Goal: Information Seeking & Learning: Find specific page/section

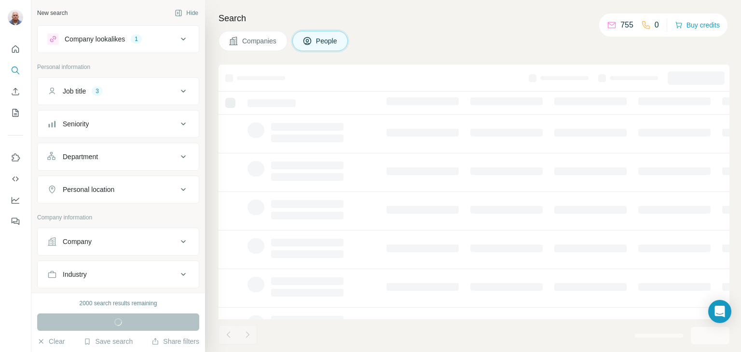
click at [178, 89] on icon at bounding box center [184, 91] width 12 height 12
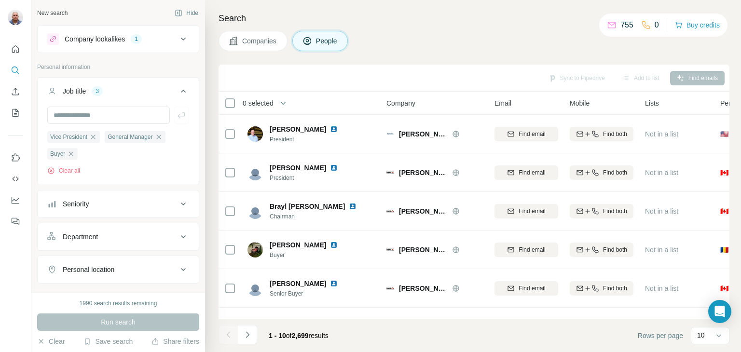
click at [178, 89] on icon at bounding box center [184, 91] width 12 height 12
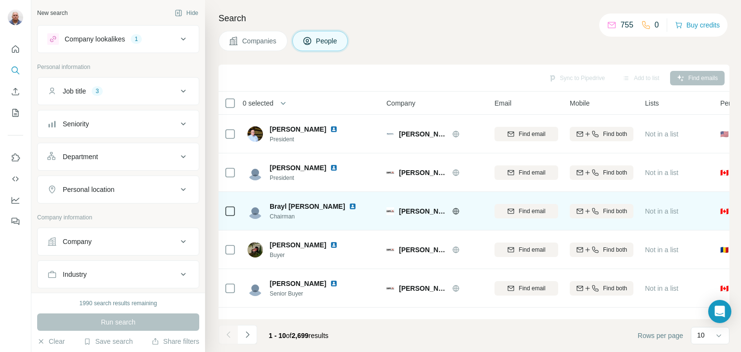
click at [422, 212] on span "Copp's Buildall" at bounding box center [423, 212] width 48 height 10
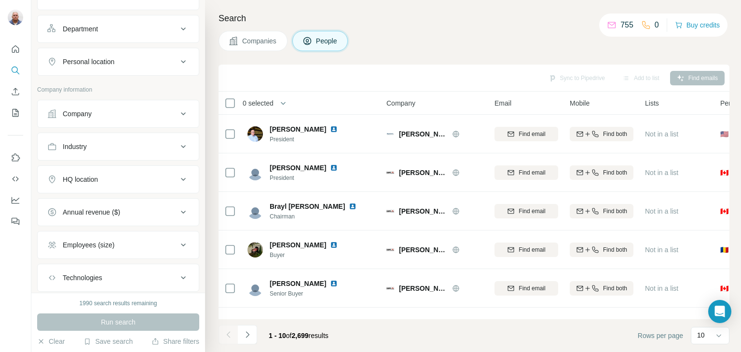
scroll to position [184, 0]
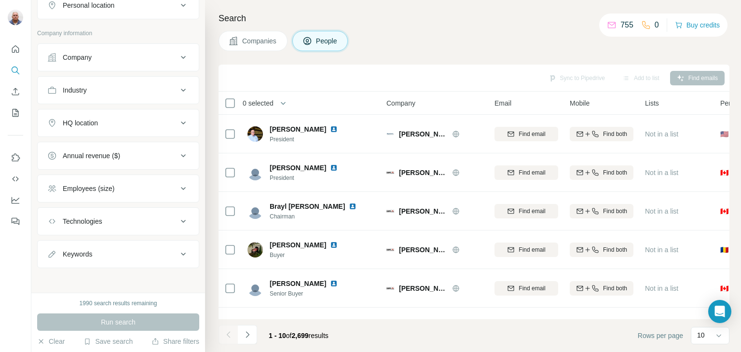
click at [178, 120] on icon at bounding box center [184, 123] width 12 height 12
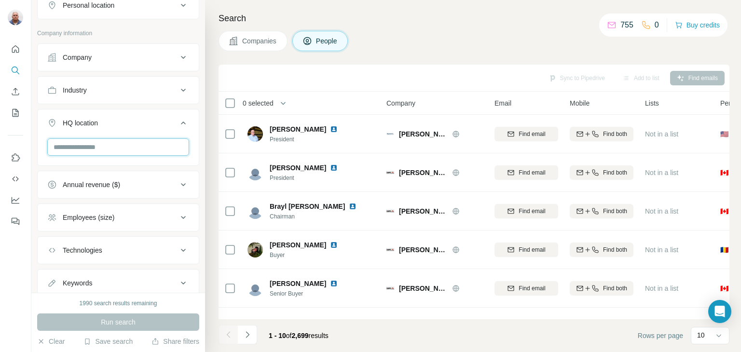
click at [62, 147] on input "text" at bounding box center [118, 146] width 142 height 17
click at [70, 147] on input "**********" at bounding box center [118, 146] width 142 height 17
type input "**********"
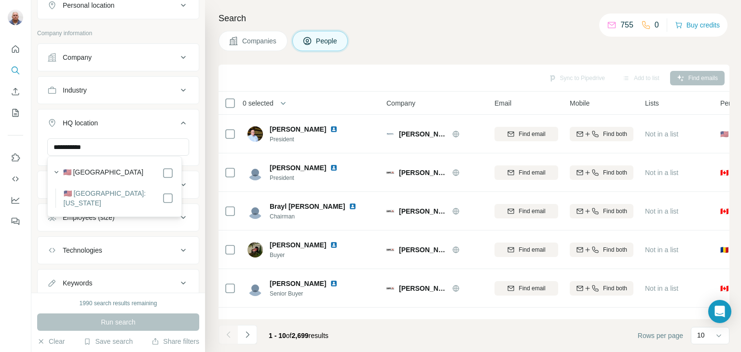
click at [112, 194] on label "🇺🇸 United States: Connecticut" at bounding box center [113, 198] width 98 height 19
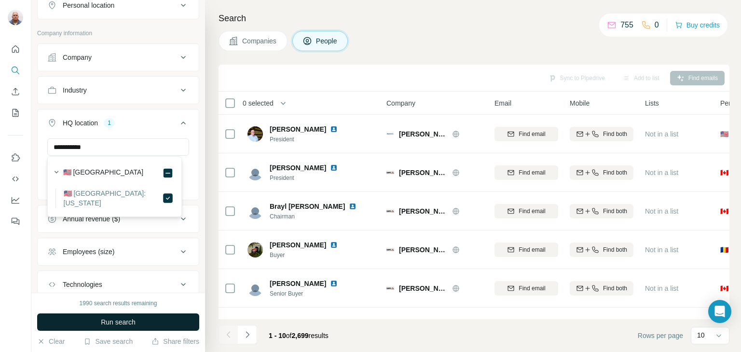
click at [120, 322] on span "Run search" at bounding box center [118, 322] width 35 height 10
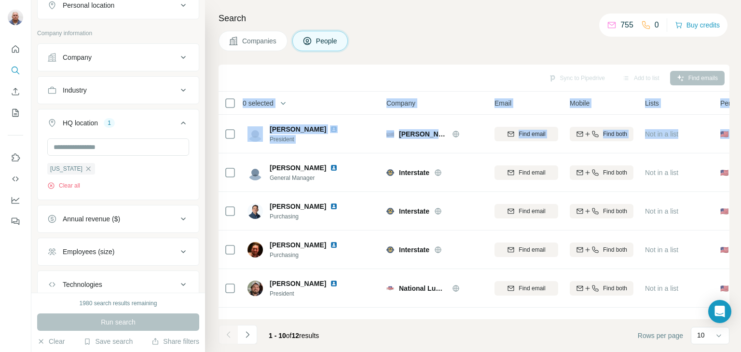
drag, startPoint x: 736, startPoint y: 135, endPoint x: 728, endPoint y: 91, distance: 44.3
click at [728, 91] on div "Search Companies People Sync to Pipedrive Add to list Find emails 0 selected Pe…" at bounding box center [473, 176] width 536 height 352
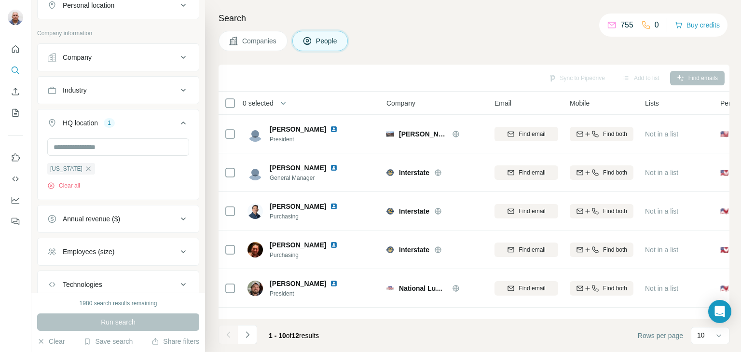
click at [438, 21] on h4 "Search" at bounding box center [474, 19] width 511 height 14
click at [178, 53] on icon at bounding box center [184, 58] width 12 height 12
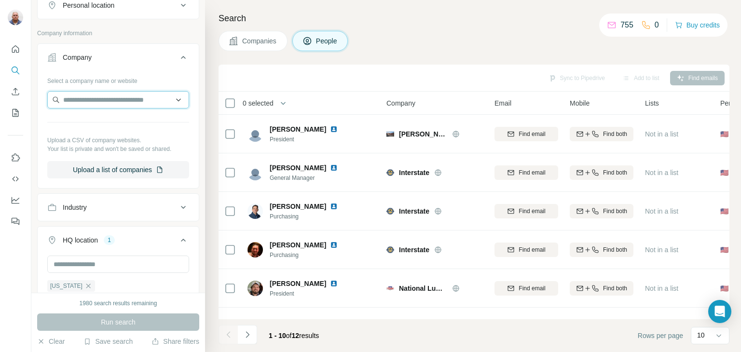
click at [100, 96] on input "text" at bounding box center [118, 99] width 142 height 17
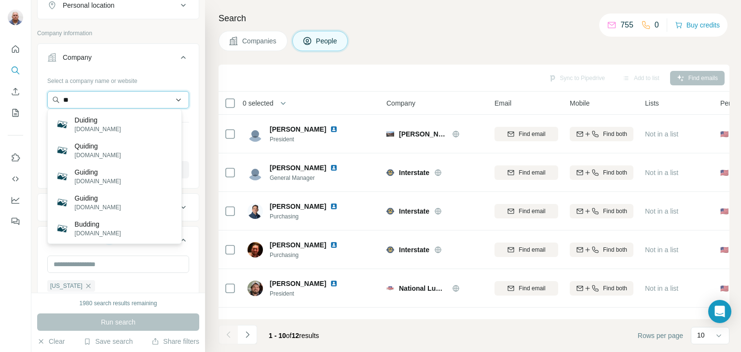
type input "*"
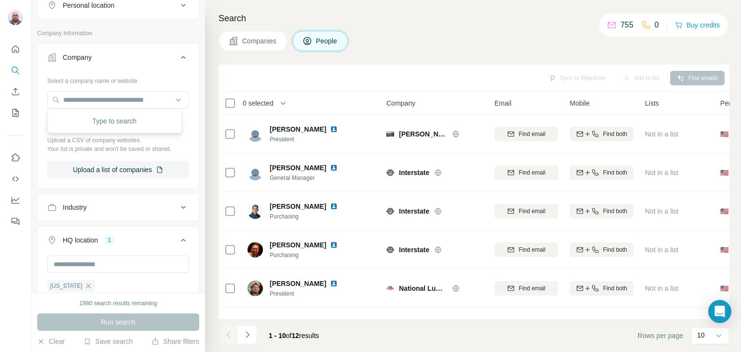
click at [405, 65] on div "Sync to Pipedrive Add to list Find emails" at bounding box center [474, 78] width 511 height 27
click at [181, 206] on icon at bounding box center [183, 207] width 5 height 3
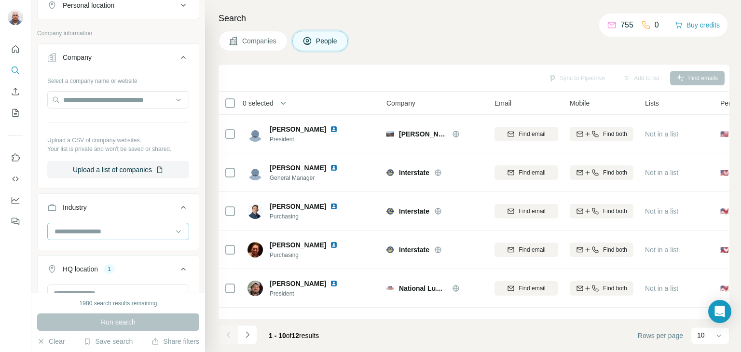
click at [83, 224] on div at bounding box center [113, 231] width 119 height 16
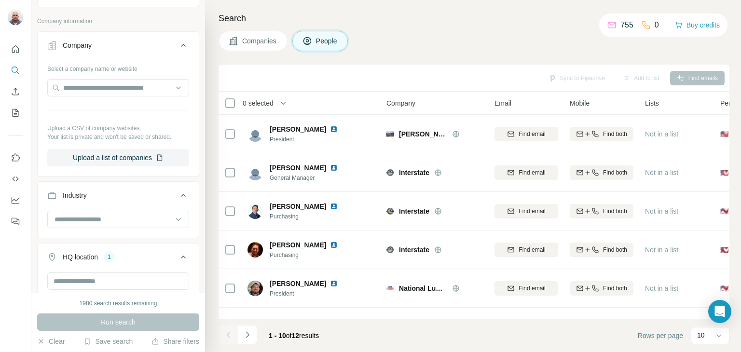
scroll to position [197, 0]
click at [88, 217] on input at bounding box center [113, 219] width 119 height 11
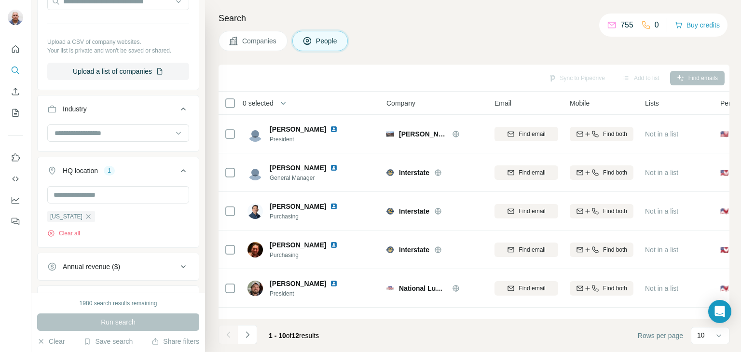
scroll to position [290, 0]
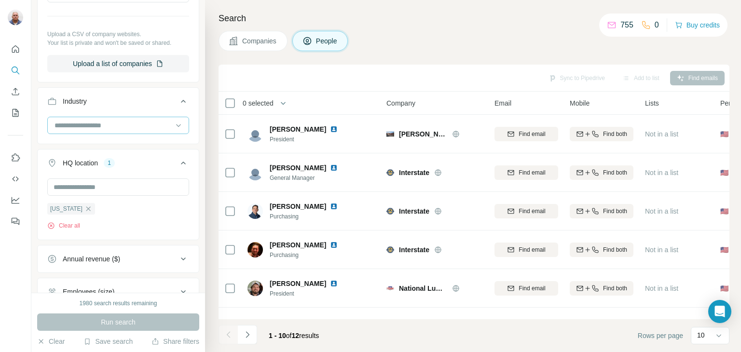
click at [70, 122] on input at bounding box center [113, 125] width 119 height 11
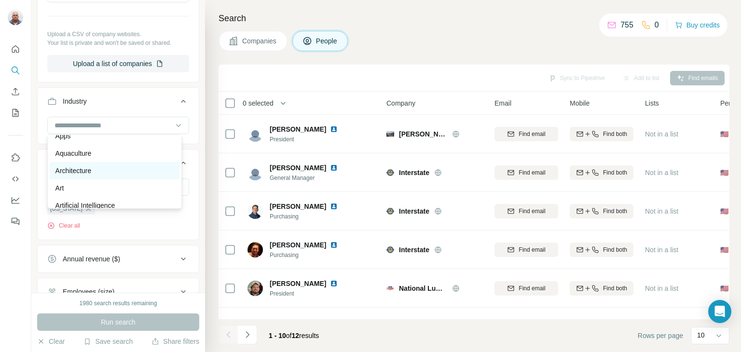
click at [110, 176] on div "Architecture" at bounding box center [114, 171] width 118 height 10
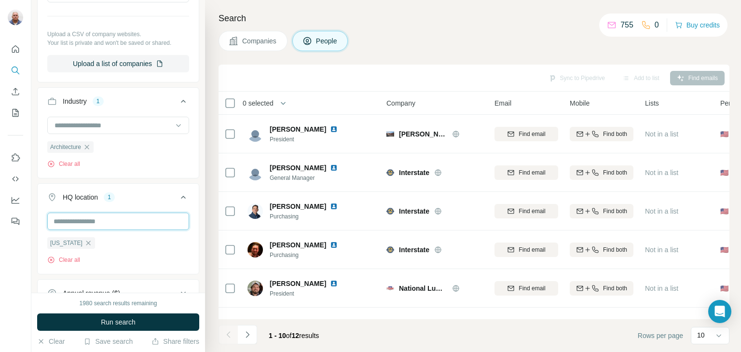
click at [157, 216] on input "text" at bounding box center [118, 221] width 142 height 17
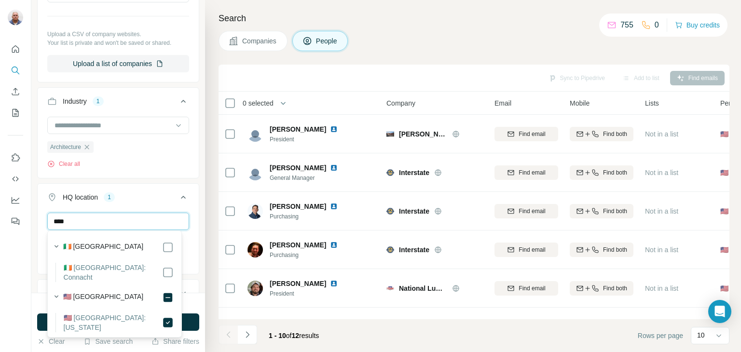
type input "****"
click at [144, 313] on label "🇺🇸 United States: Connecticut" at bounding box center [113, 322] width 98 height 19
drag, startPoint x: 205, startPoint y: 211, endPoint x: 199, endPoint y: 240, distance: 30.1
click at [199, 240] on div "New search Hide Company lookalikes 1 Personal information Job title 3 Seniority…" at bounding box center [386, 176] width 710 height 352
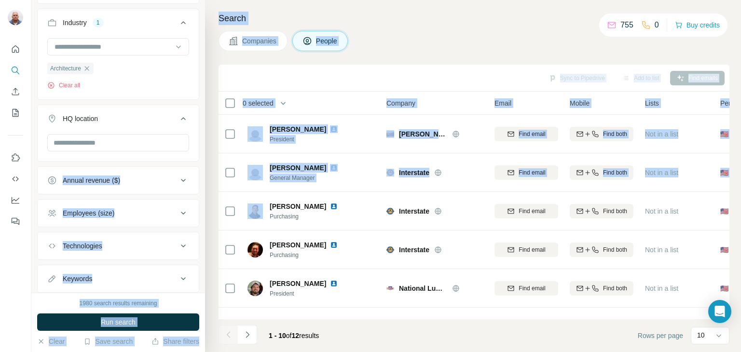
scroll to position [394, 0]
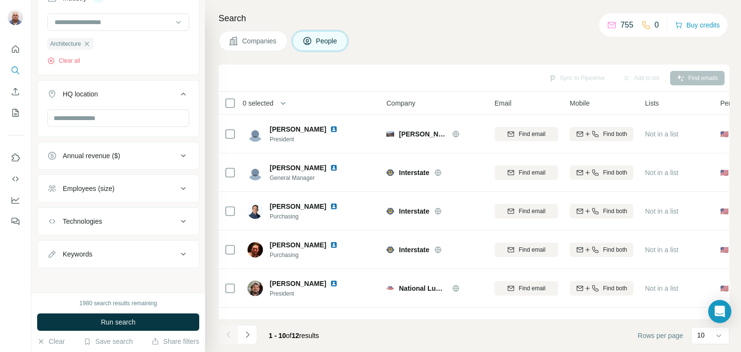
click at [17, 289] on div at bounding box center [15, 176] width 31 height 352
click at [117, 321] on span "Run search" at bounding box center [118, 322] width 35 height 10
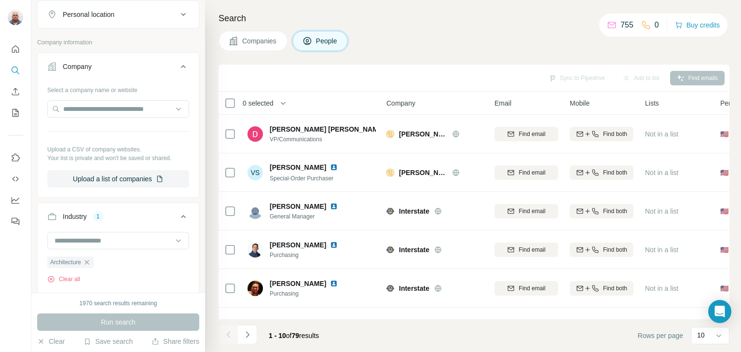
scroll to position [0, 0]
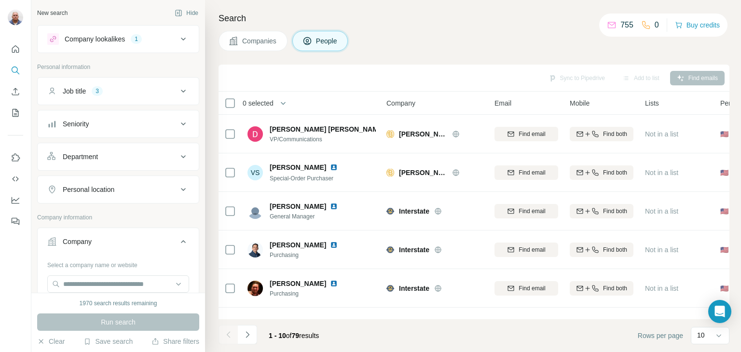
click at [266, 42] on span "Companies" at bounding box center [259, 41] width 35 height 10
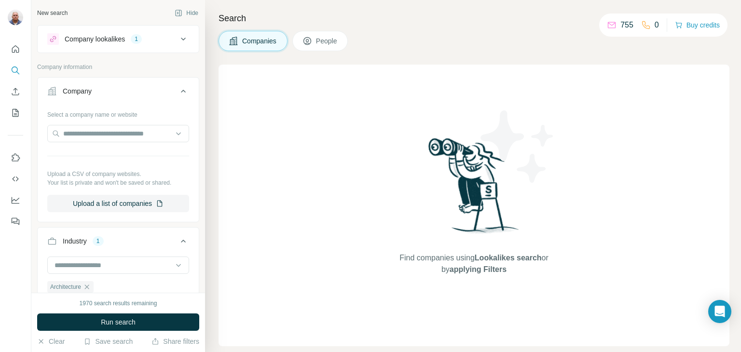
click at [321, 41] on span "People" at bounding box center [327, 41] width 22 height 10
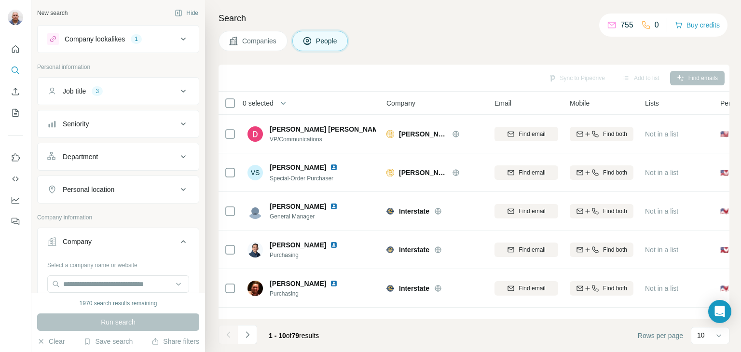
click at [178, 89] on icon at bounding box center [184, 91] width 12 height 12
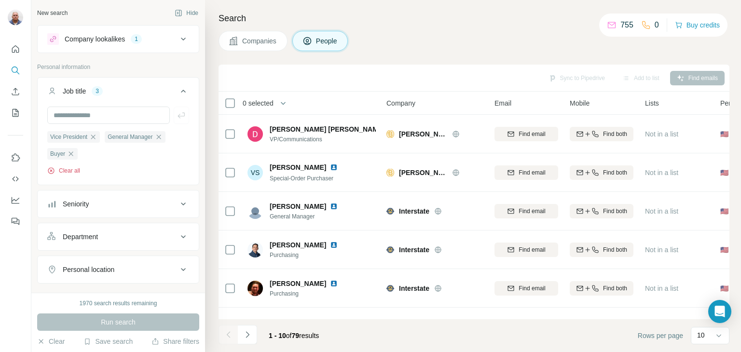
click at [69, 171] on button "Clear all" at bounding box center [63, 170] width 33 height 9
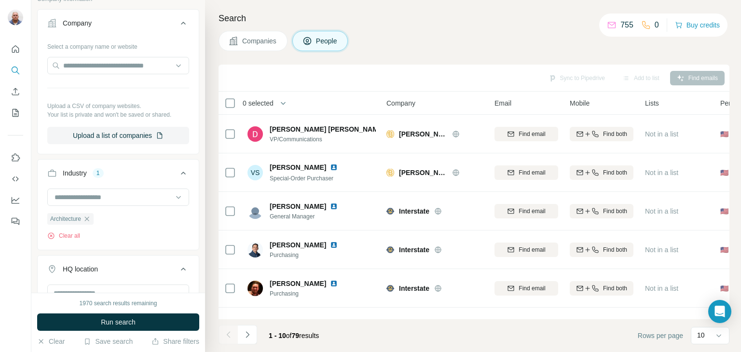
scroll to position [283, 0]
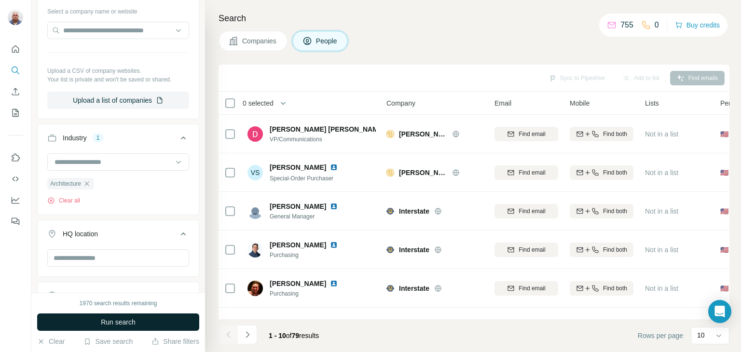
click at [126, 323] on span "Run search" at bounding box center [118, 322] width 35 height 10
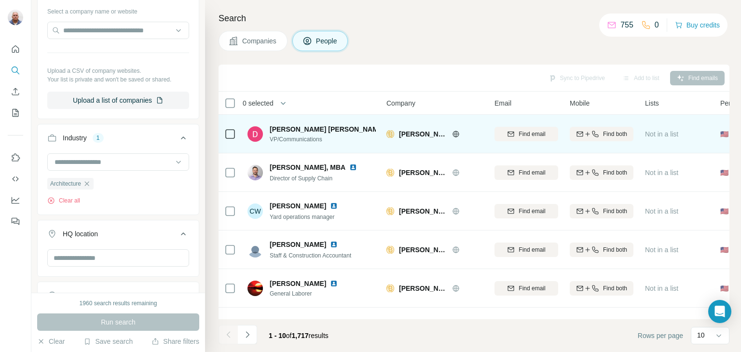
click at [455, 135] on icon at bounding box center [456, 134] width 8 height 8
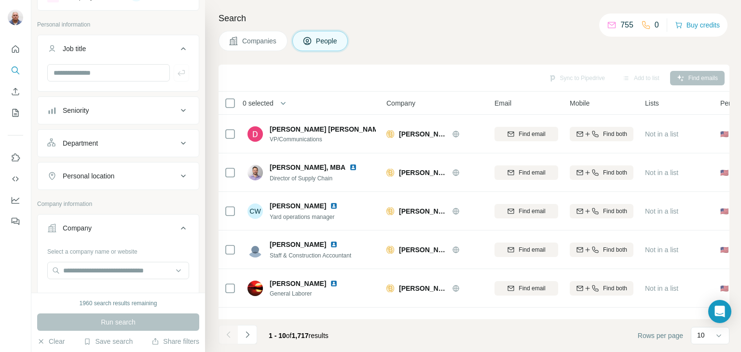
scroll to position [82, 0]
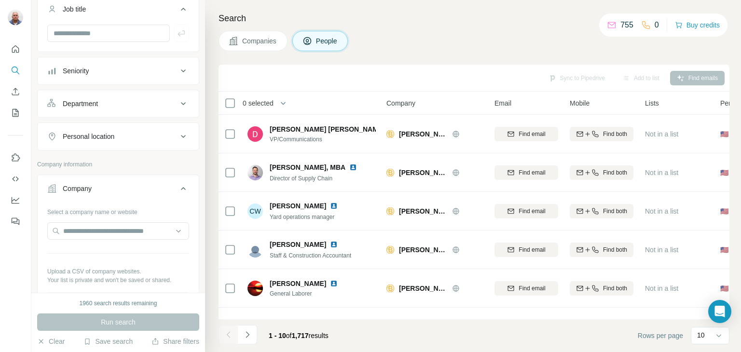
click at [178, 134] on icon at bounding box center [184, 137] width 12 height 12
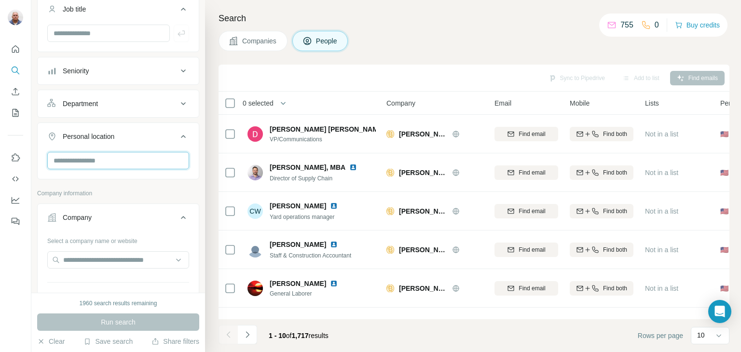
click at [98, 159] on input "text" at bounding box center [118, 160] width 142 height 17
click at [68, 162] on input "**********" at bounding box center [118, 160] width 142 height 17
type input "**********"
click at [149, 218] on div "Company" at bounding box center [112, 218] width 130 height 10
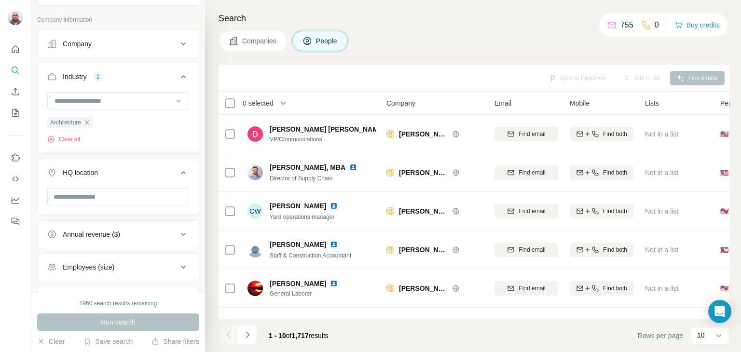
scroll to position [260, 0]
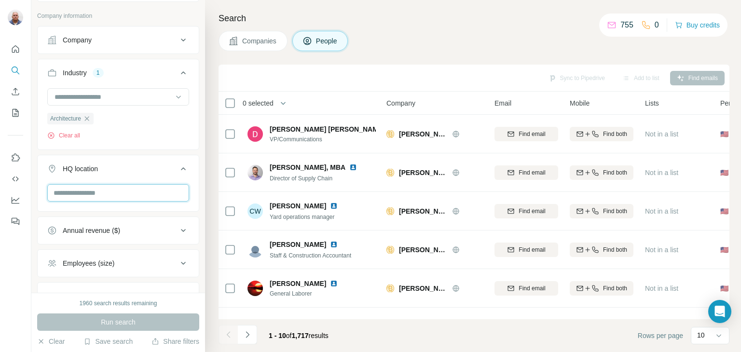
click at [90, 191] on input "text" at bounding box center [118, 192] width 142 height 17
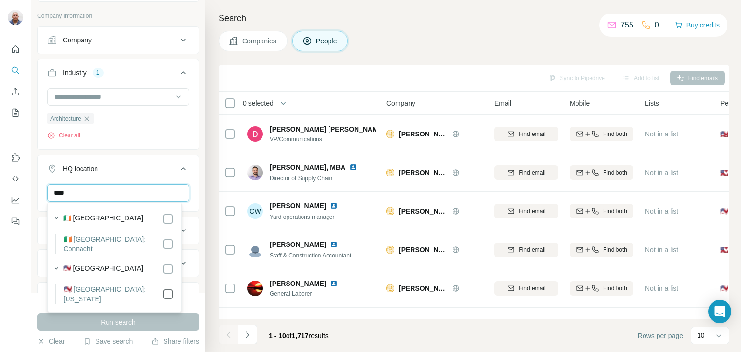
type input "****"
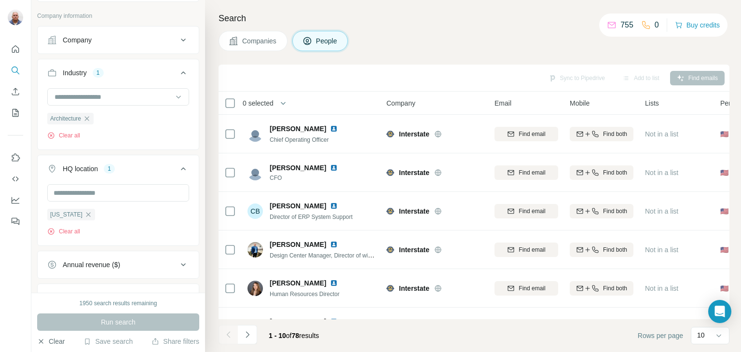
click at [56, 340] on button "Clear" at bounding box center [51, 342] width 28 height 10
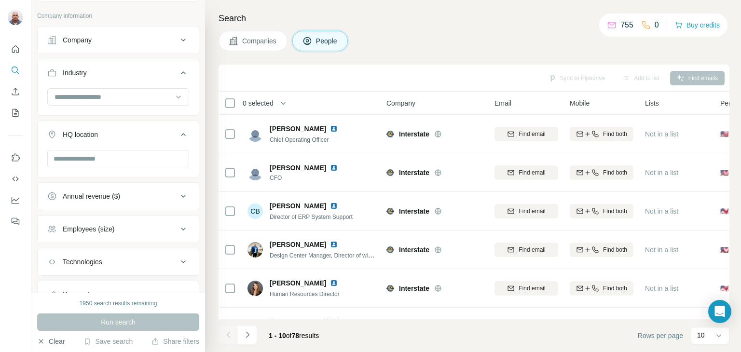
click at [43, 339] on icon "button" at bounding box center [41, 342] width 8 height 8
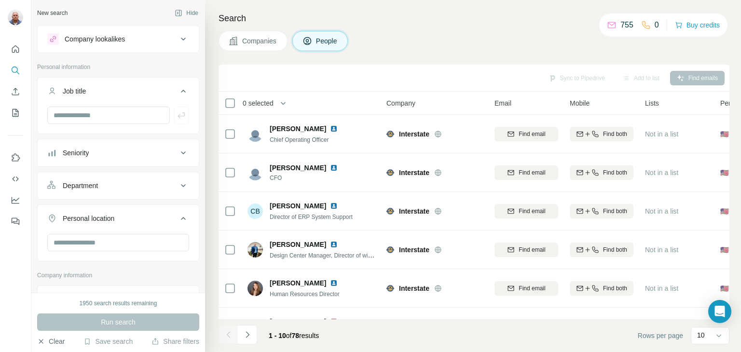
click at [178, 34] on icon at bounding box center [184, 39] width 12 height 12
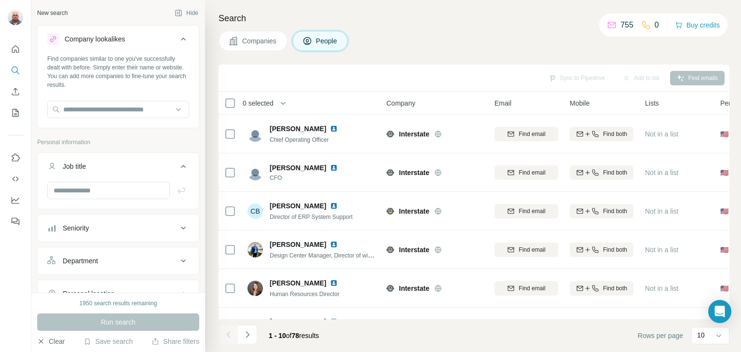
click at [178, 34] on icon at bounding box center [184, 39] width 12 height 12
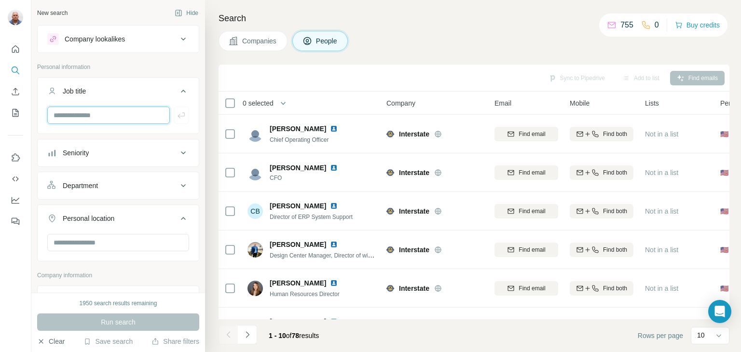
click at [110, 119] on input "text" at bounding box center [108, 115] width 123 height 17
click at [106, 114] on input "*********" at bounding box center [108, 115] width 123 height 17
click at [66, 114] on input "*********" at bounding box center [108, 115] width 123 height 17
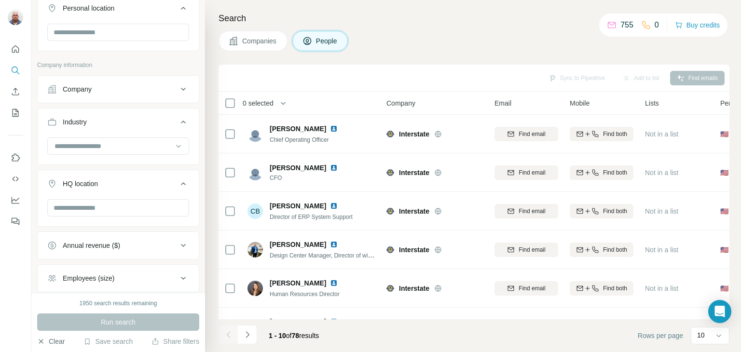
scroll to position [211, 0]
type input "**********"
click at [107, 209] on input "text" at bounding box center [118, 207] width 142 height 17
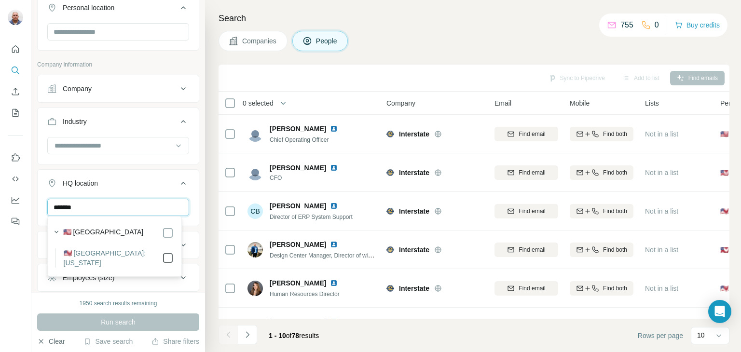
type input "*******"
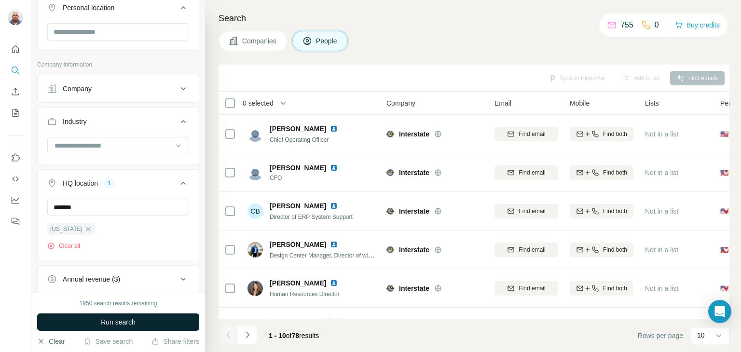
click at [124, 323] on span "Run search" at bounding box center [118, 322] width 35 height 10
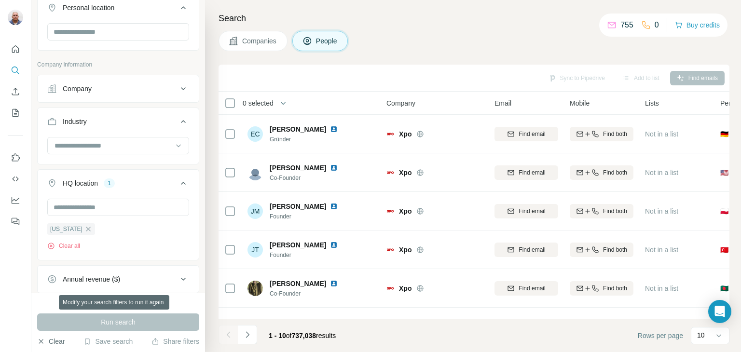
click at [124, 323] on div "Run search" at bounding box center [118, 322] width 162 height 17
click at [174, 143] on icon at bounding box center [179, 146] width 10 height 10
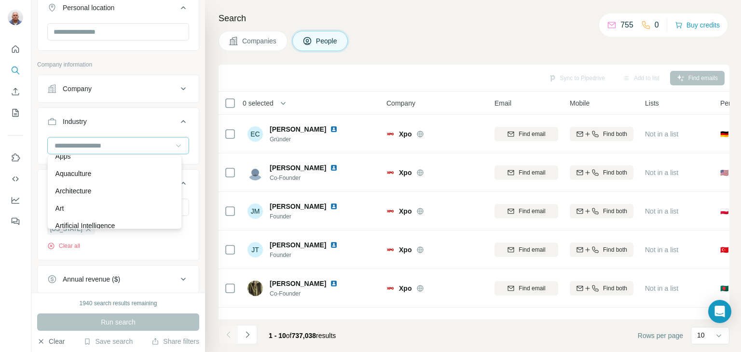
click at [110, 196] on div "Architecture" at bounding box center [114, 191] width 118 height 10
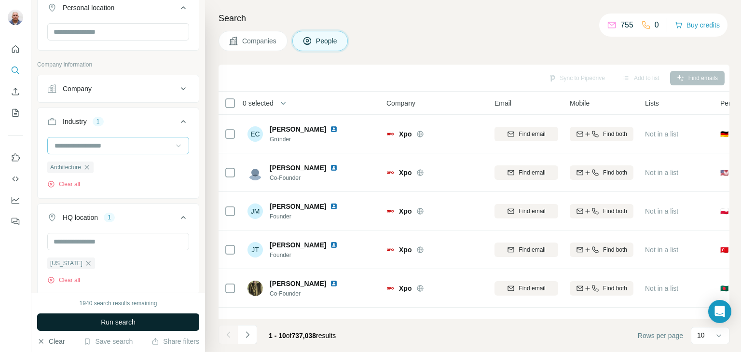
click at [119, 320] on span "Run search" at bounding box center [118, 322] width 35 height 10
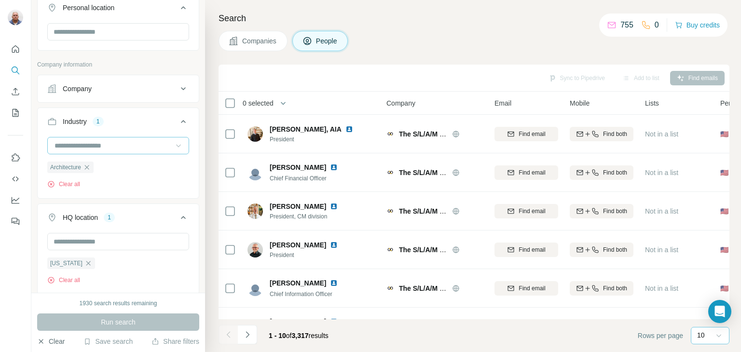
click at [717, 331] on icon at bounding box center [719, 336] width 10 height 10
click at [710, 263] on div "60" at bounding box center [710, 262] width 22 height 10
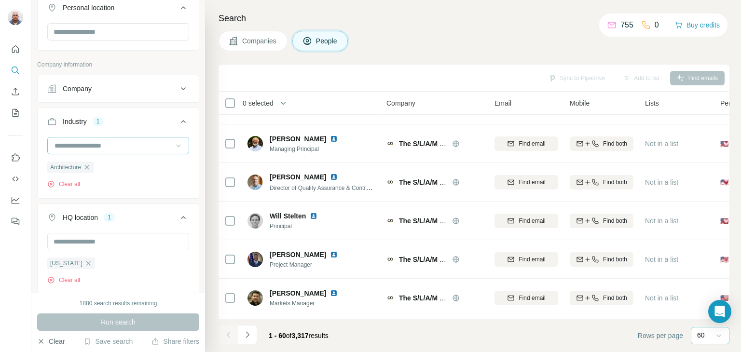
scroll to position [1264, 0]
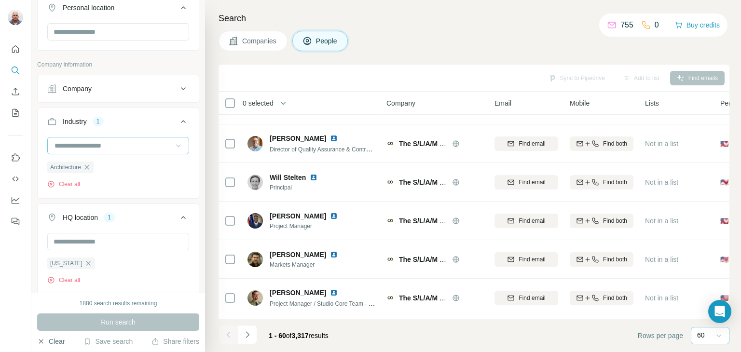
click at [741, 222] on div "Search Companies People Sync to Pipedrive Add to list Find emails 0 selected Pe…" at bounding box center [473, 176] width 536 height 352
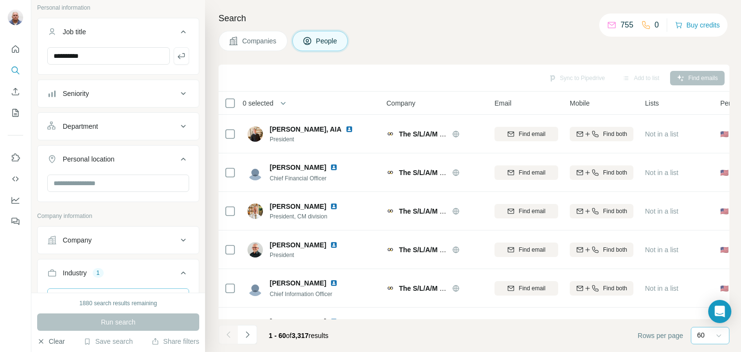
scroll to position [56, 0]
click at [181, 129] on icon at bounding box center [183, 129] width 5 height 3
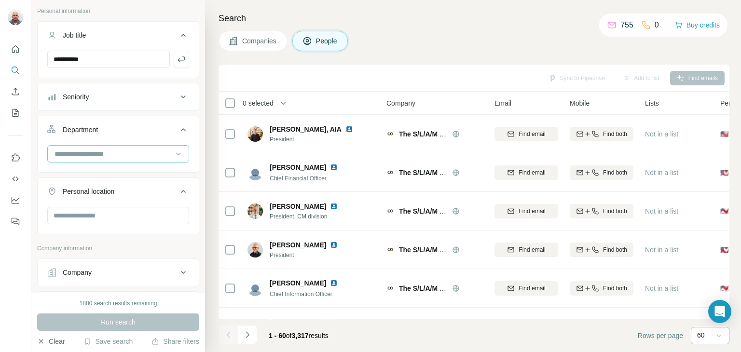
click at [83, 155] on input at bounding box center [113, 154] width 119 height 11
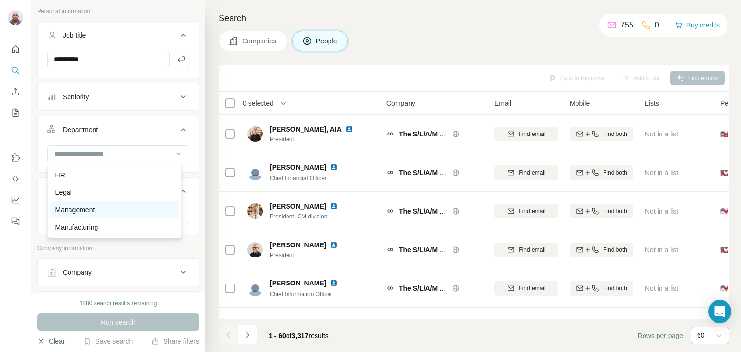
click at [113, 210] on div "Management" at bounding box center [114, 210] width 118 height 10
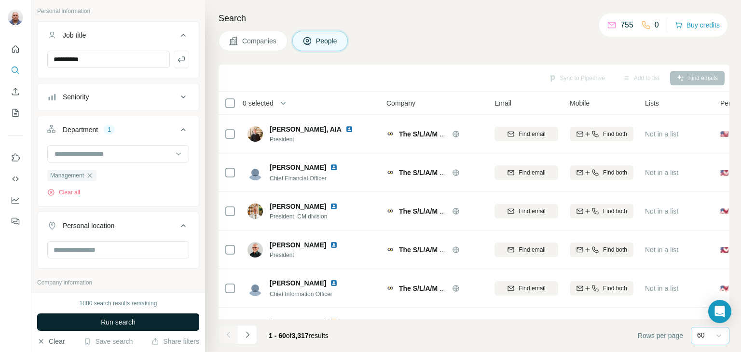
click at [124, 321] on span "Run search" at bounding box center [118, 322] width 35 height 10
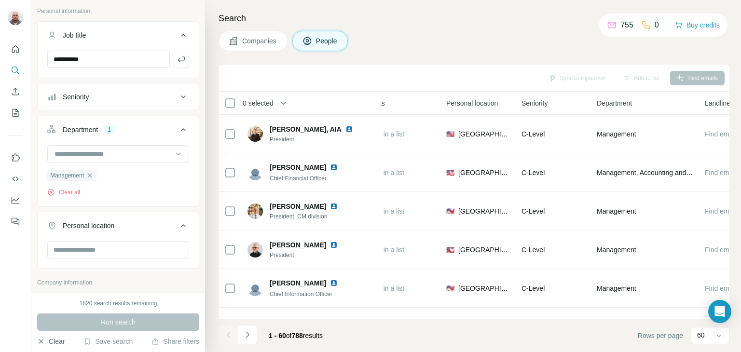
scroll to position [0, 324]
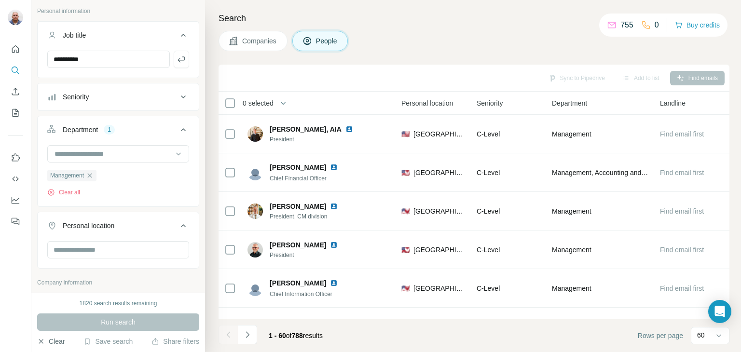
click at [483, 104] on span "Seniority" at bounding box center [490, 103] width 26 height 10
click at [174, 152] on icon at bounding box center [179, 154] width 10 height 10
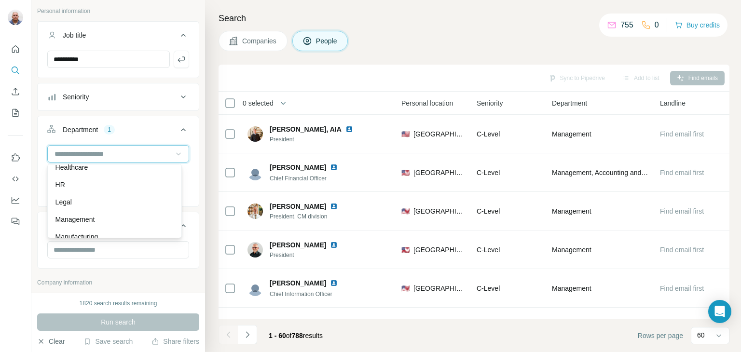
scroll to position [141, 0]
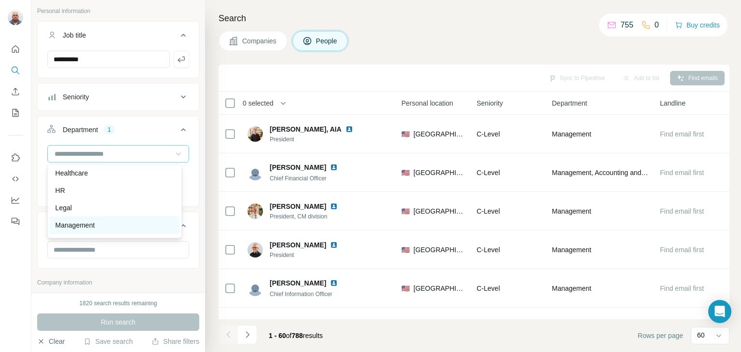
click at [100, 225] on div "Management" at bounding box center [114, 225] width 118 height 10
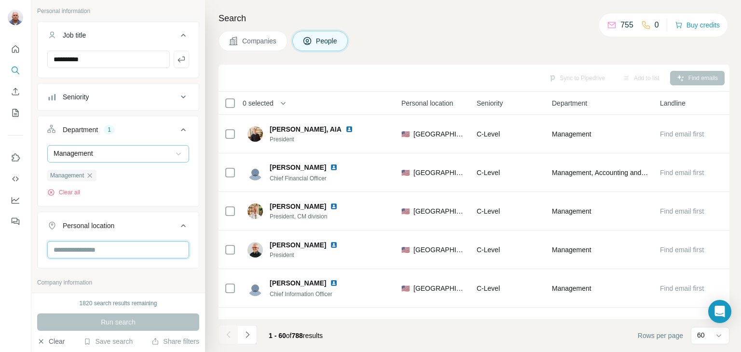
click at [89, 250] on input "text" at bounding box center [118, 249] width 142 height 17
click at [75, 250] on input "**********" at bounding box center [118, 249] width 142 height 17
type input "**********"
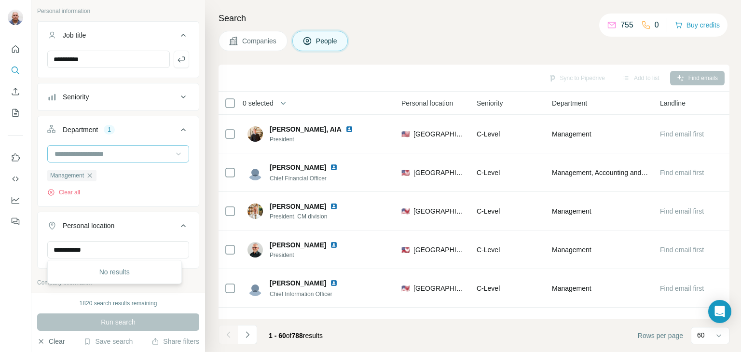
click at [25, 289] on div at bounding box center [15, 176] width 31 height 352
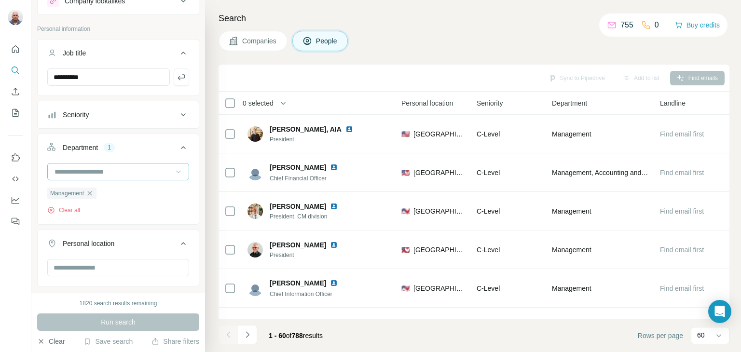
scroll to position [0, 0]
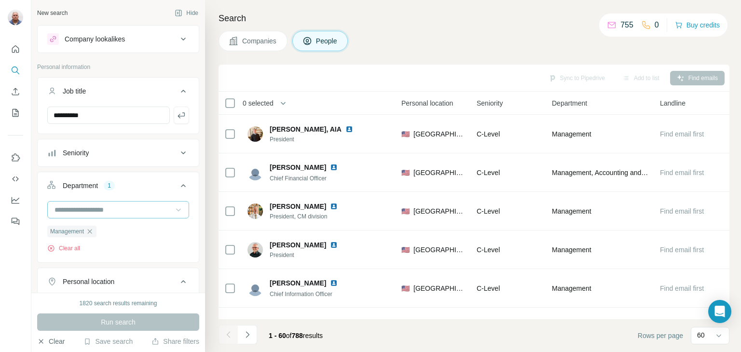
click at [181, 153] on icon at bounding box center [183, 153] width 5 height 3
click at [56, 195] on icon at bounding box center [53, 196] width 12 height 12
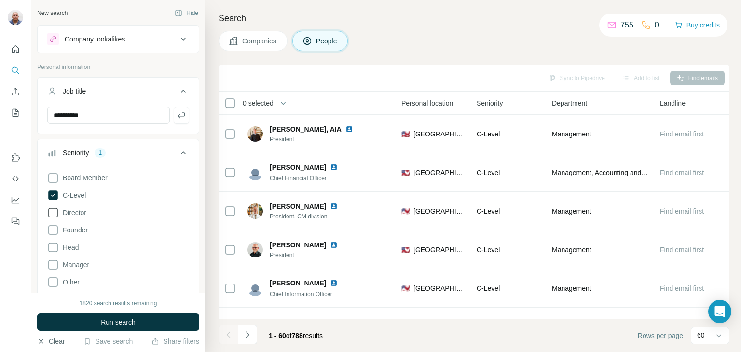
click at [53, 211] on icon at bounding box center [53, 213] width 12 height 12
click at [55, 267] on icon at bounding box center [53, 265] width 12 height 12
click at [122, 320] on span "Run search" at bounding box center [118, 322] width 35 height 10
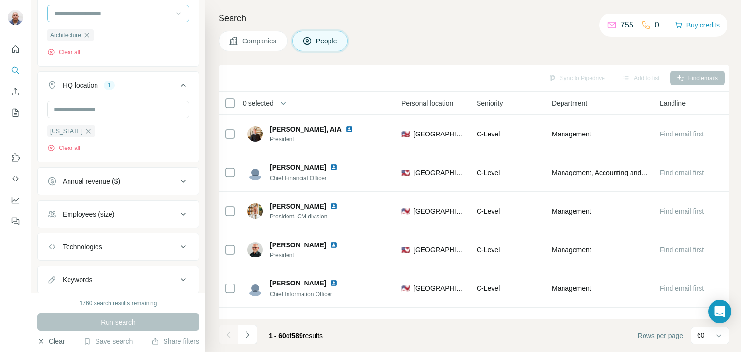
scroll to position [608, 0]
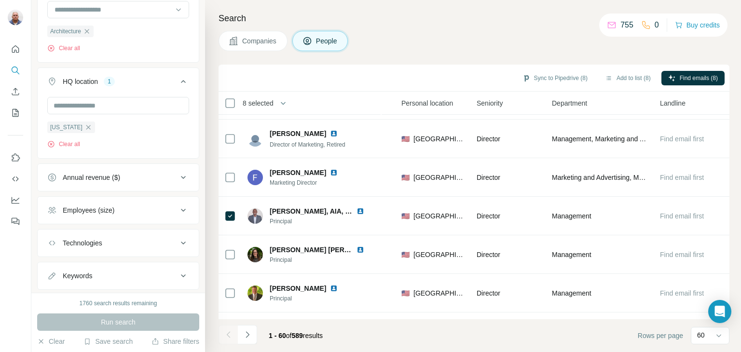
scroll to position [458, 324]
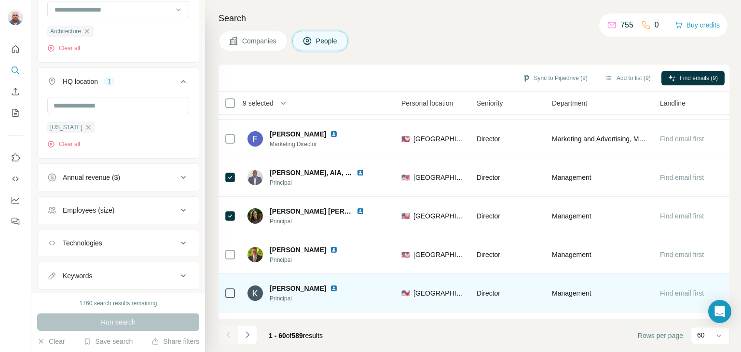
click at [230, 298] on icon at bounding box center [230, 294] width 12 height 12
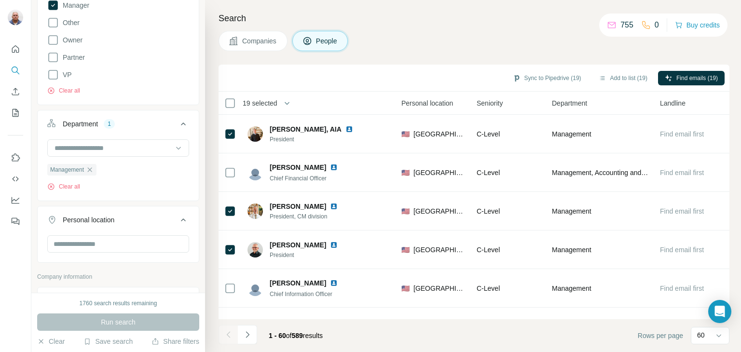
scroll to position [263, 0]
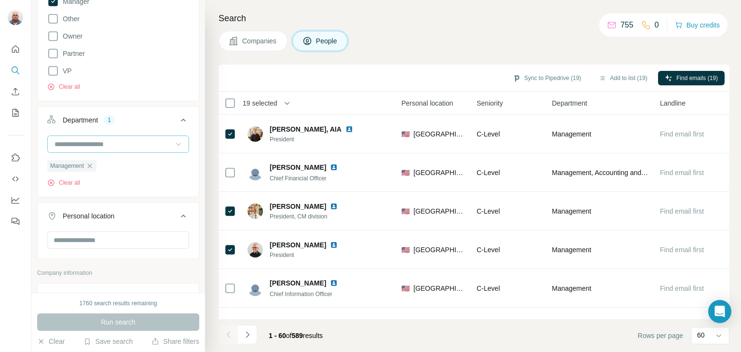
click at [174, 145] on icon at bounding box center [179, 144] width 10 height 10
click at [178, 121] on icon at bounding box center [184, 120] width 12 height 12
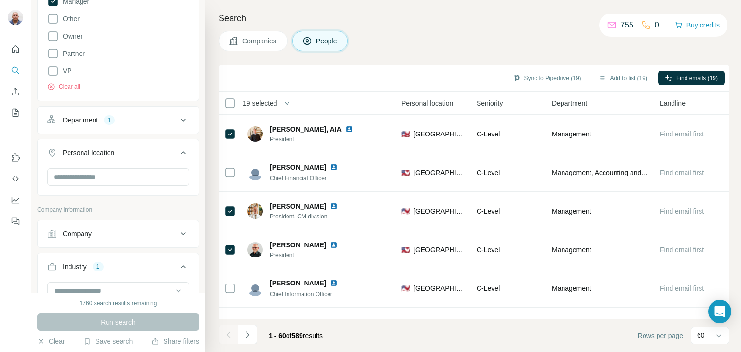
click at [178, 117] on icon at bounding box center [184, 120] width 12 height 12
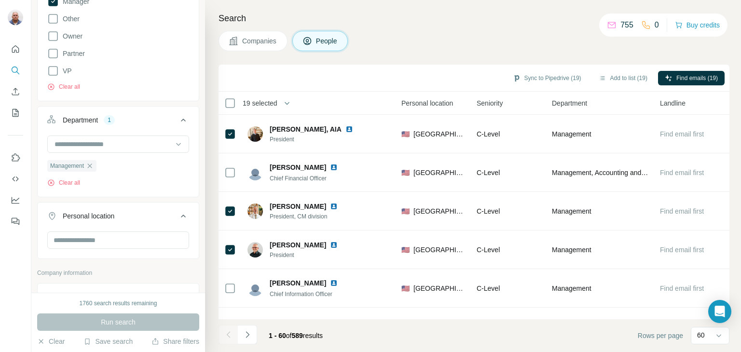
click at [178, 117] on icon at bounding box center [184, 120] width 12 height 12
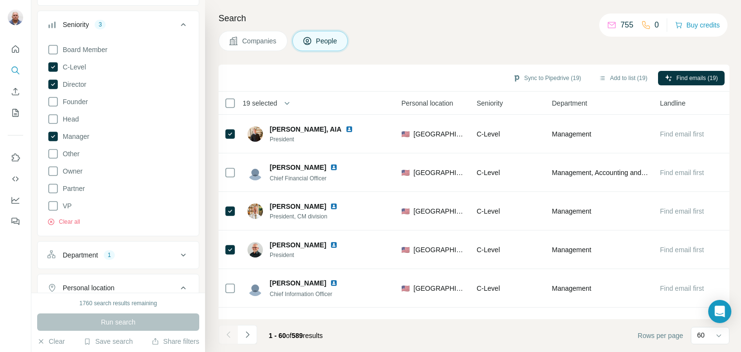
scroll to position [109, 0]
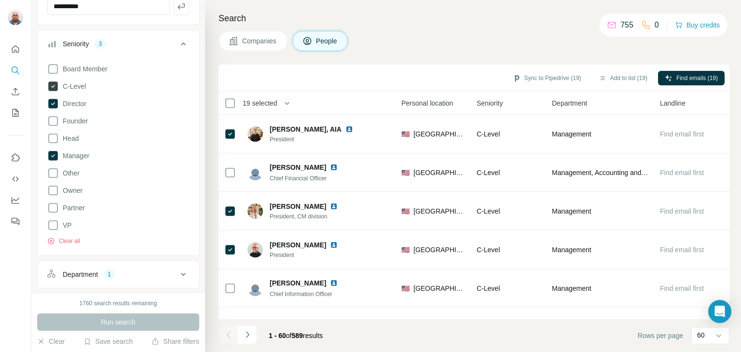
click at [53, 85] on icon at bounding box center [53, 87] width 10 height 10
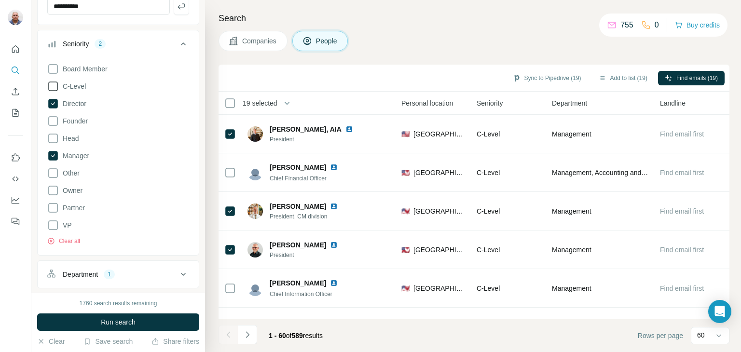
click at [54, 82] on icon at bounding box center [53, 87] width 12 height 12
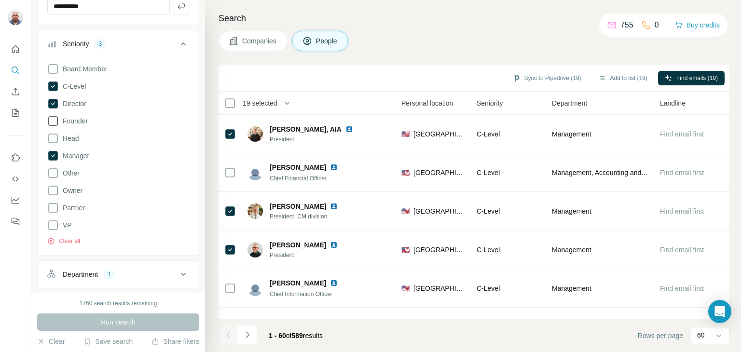
click at [54, 117] on icon at bounding box center [53, 121] width 12 height 12
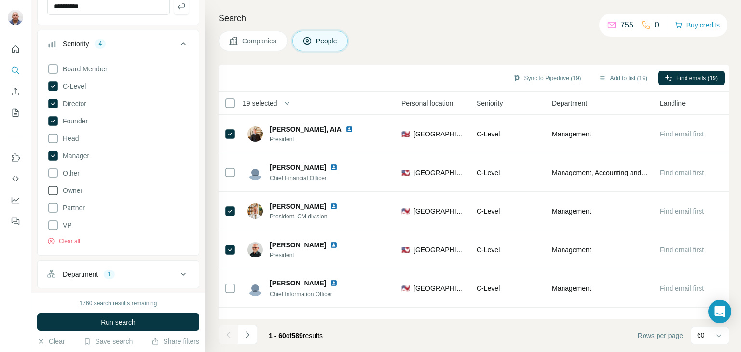
click at [53, 186] on icon at bounding box center [53, 191] width 10 height 10
click at [51, 209] on icon at bounding box center [53, 208] width 12 height 12
click at [52, 223] on icon at bounding box center [53, 226] width 12 height 12
click at [110, 323] on span "Run search" at bounding box center [118, 322] width 35 height 10
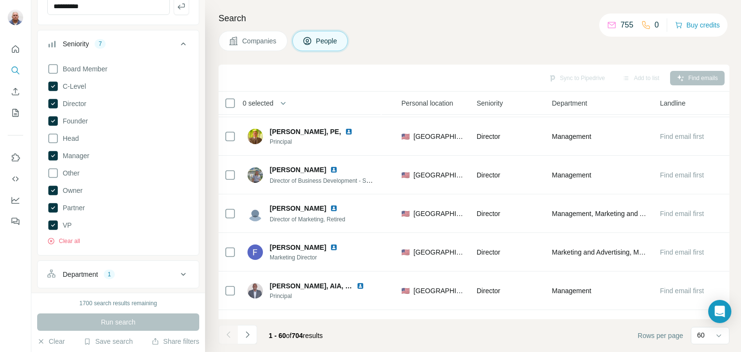
scroll to position [341, 324]
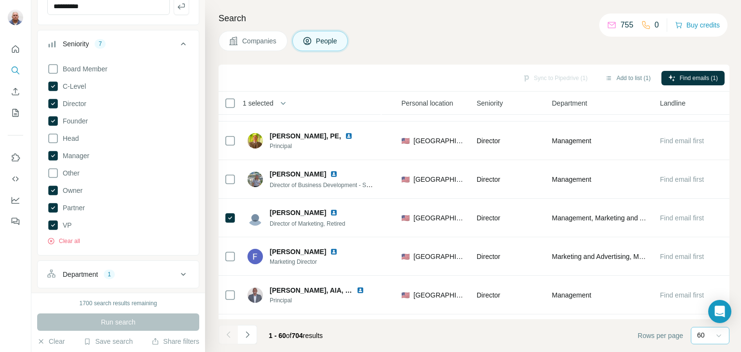
click at [718, 334] on icon at bounding box center [719, 336] width 10 height 10
click at [595, 338] on footer "1 - 60 of 704 results Rows per page 60" at bounding box center [474, 335] width 511 height 33
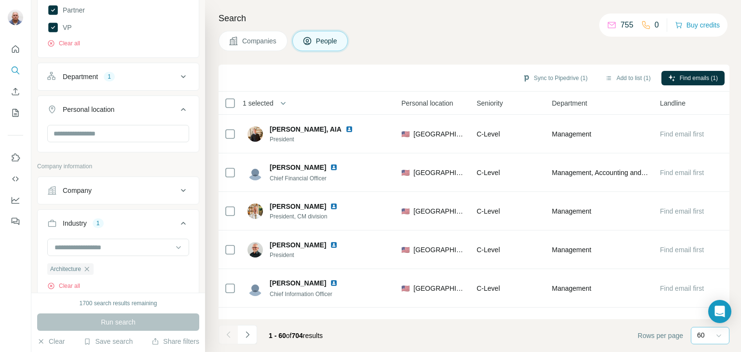
scroll to position [318, 0]
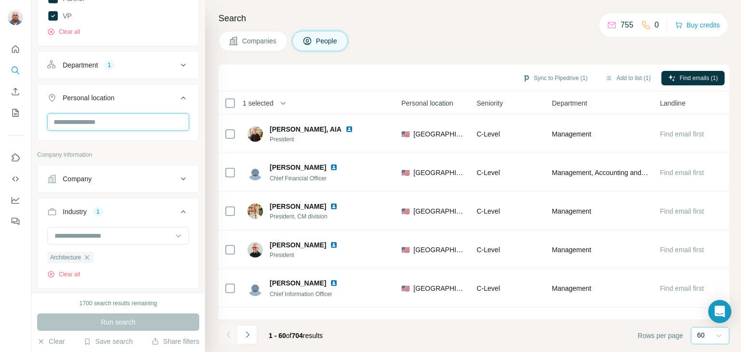
click at [69, 122] on input "text" at bounding box center [118, 121] width 142 height 17
click at [74, 120] on input "**********" at bounding box center [118, 121] width 142 height 17
type input "**********"
click at [121, 170] on button "Company" at bounding box center [118, 178] width 161 height 23
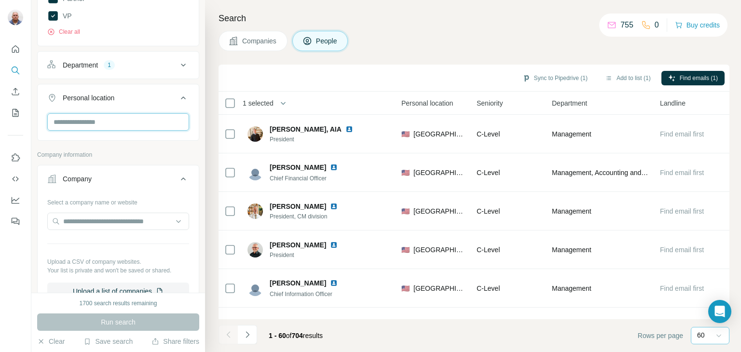
click at [106, 123] on input "text" at bounding box center [118, 121] width 142 height 17
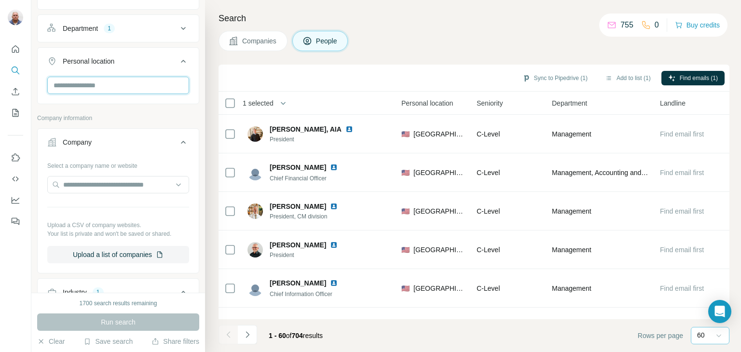
scroll to position [359, 0]
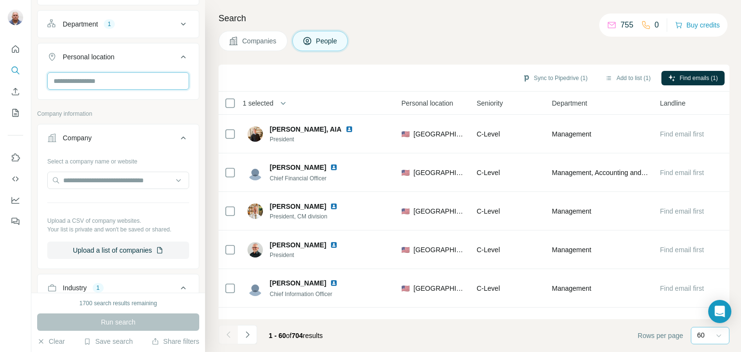
click at [80, 83] on input "text" at bounding box center [118, 80] width 142 height 17
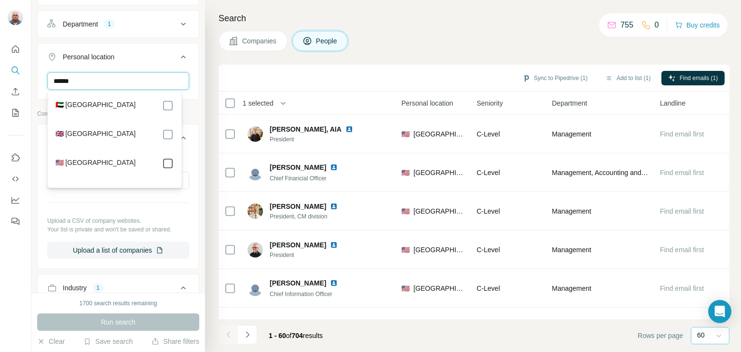
type input "******"
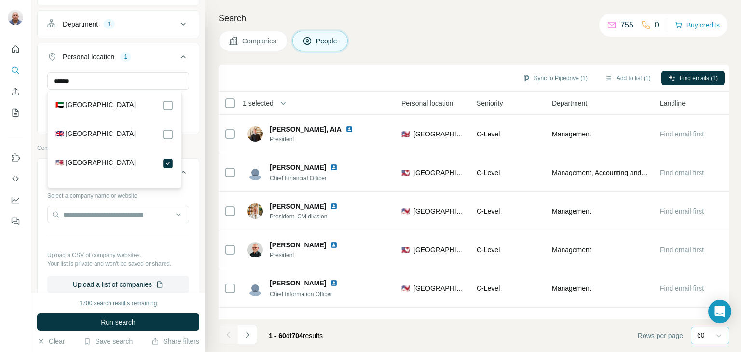
click at [182, 192] on div "Select a company name or website Upload a CSV of company websites. Your list is…" at bounding box center [118, 244] width 161 height 113
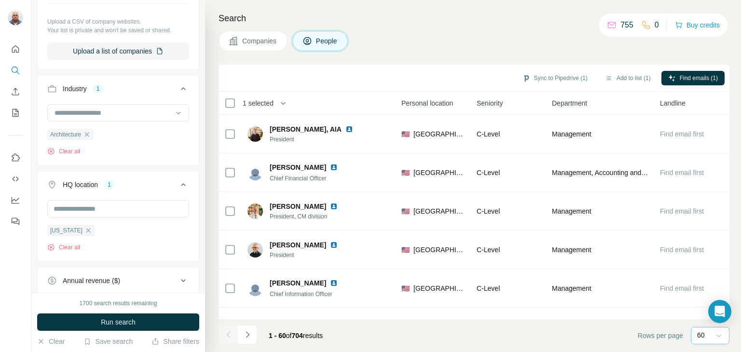
scroll to position [596, 0]
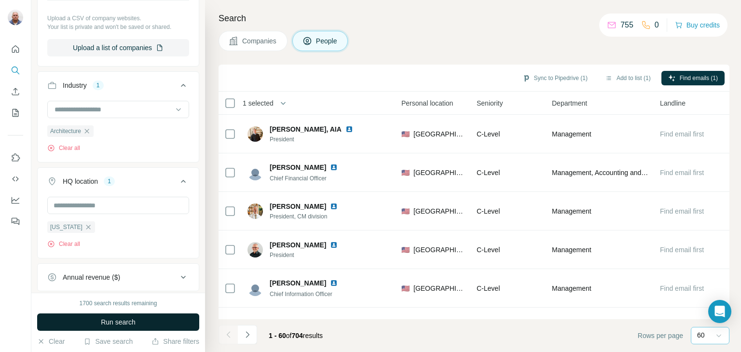
click at [122, 319] on span "Run search" at bounding box center [118, 322] width 35 height 10
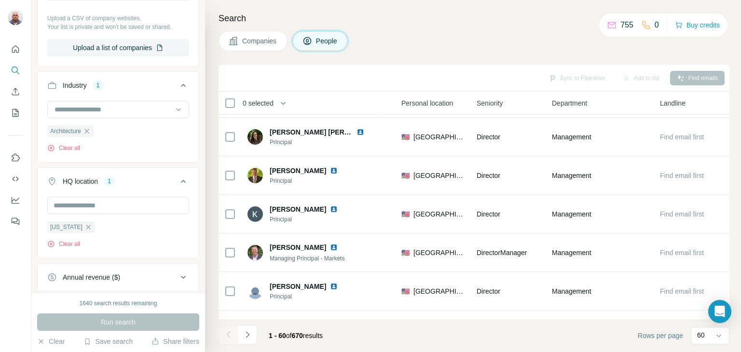
scroll to position [572, 324]
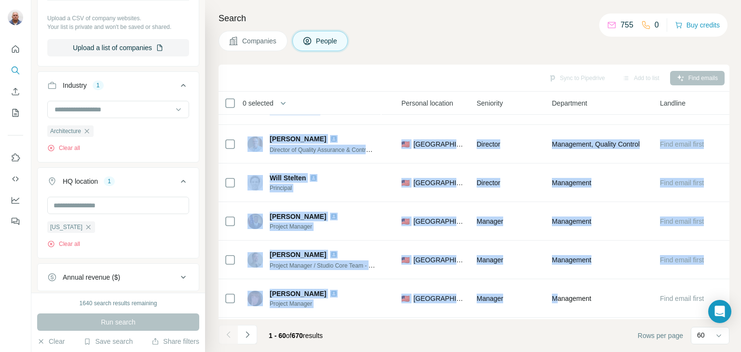
drag, startPoint x: 516, startPoint y: 313, endPoint x: 553, endPoint y: 315, distance: 37.7
click at [553, 315] on div "0 selected People Company Email Mobile Lists Personal location Seniority Depart…" at bounding box center [474, 206] width 511 height 228
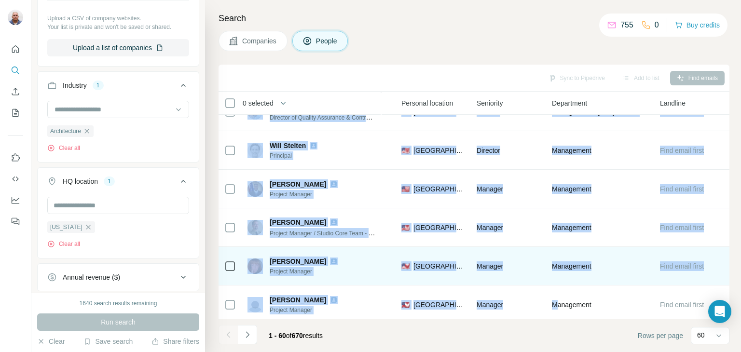
click at [359, 276] on div "Erica Hornbeck Project Manager" at bounding box center [312, 266] width 128 height 27
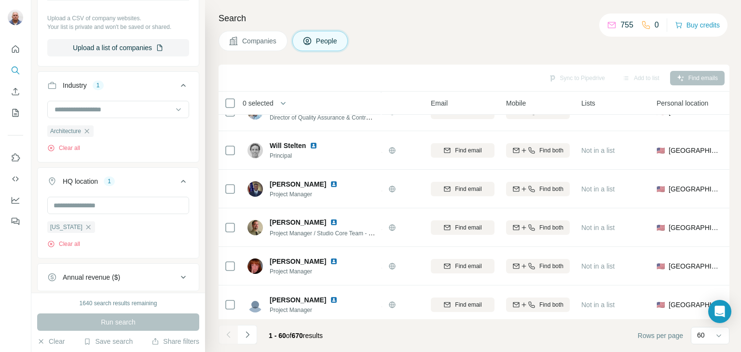
scroll to position [1219, 0]
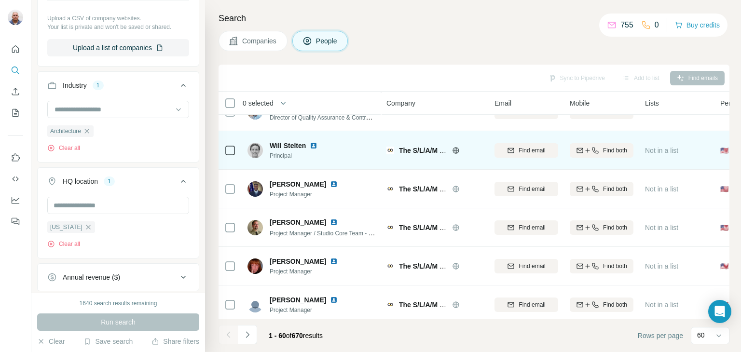
click at [389, 149] on img at bounding box center [390, 151] width 8 height 8
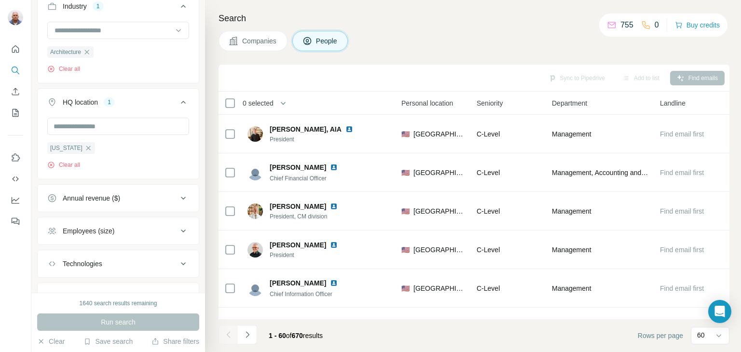
scroll to position [719, 0]
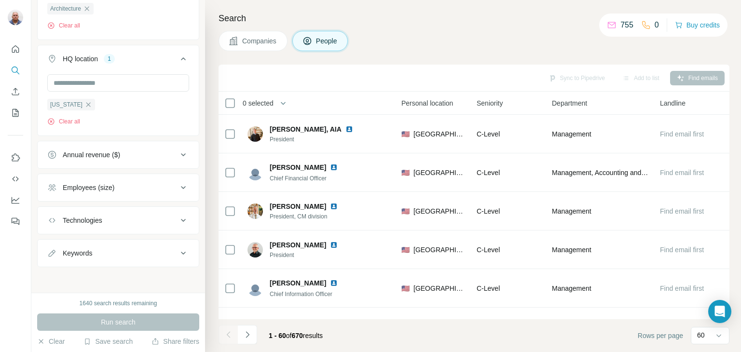
click at [178, 248] on icon at bounding box center [184, 254] width 12 height 12
click at [92, 251] on div "Keywords" at bounding box center [77, 253] width 29 height 10
click at [83, 275] on input "text" at bounding box center [108, 277] width 123 height 17
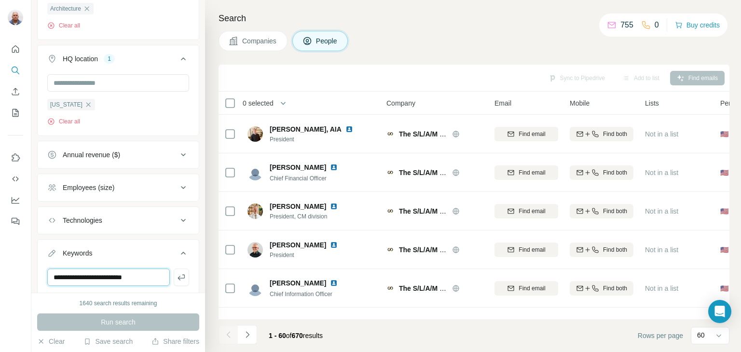
type input "**********"
click at [380, 336] on footer "1 - 60 of 670 results Rows per page 60" at bounding box center [474, 335] width 511 height 33
click at [285, 101] on icon "button" at bounding box center [283, 103] width 10 height 10
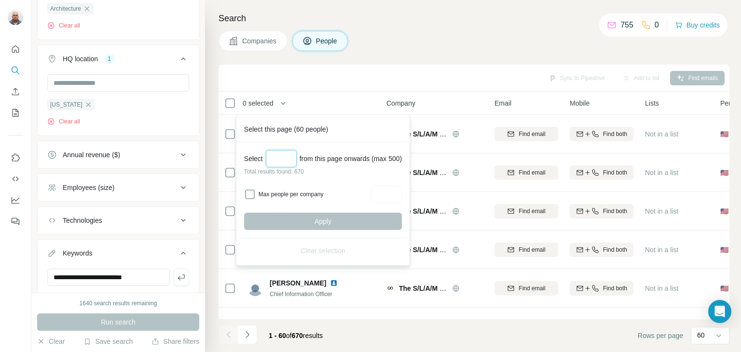
click at [282, 153] on input "Select a number (up to 500)" at bounding box center [281, 158] width 31 height 17
click at [278, 154] on input "Select a number (up to 500)" at bounding box center [281, 158] width 31 height 17
type input "***"
click at [424, 68] on div "Sync to Pipedrive Add to list Find emails" at bounding box center [474, 78] width 511 height 27
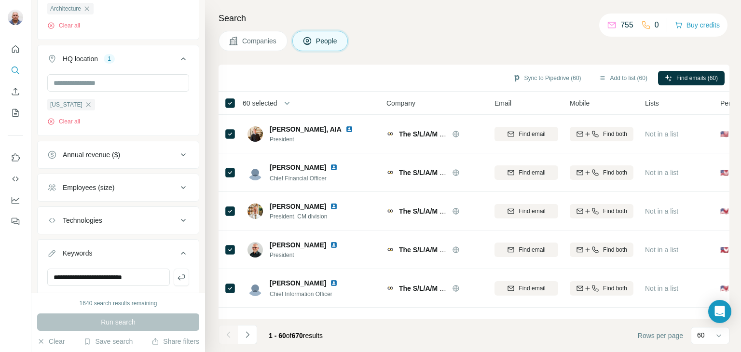
click at [432, 27] on div "Search Companies People Sync to Pipedrive (60) Add to list (60) Find emails (60…" at bounding box center [473, 176] width 536 height 352
click at [148, 302] on div "1640 search results remaining" at bounding box center [119, 303] width 78 height 9
click at [14, 161] on icon "Use Surfe on LinkedIn" at bounding box center [16, 157] width 8 height 8
click at [247, 331] on icon "Navigate to next page" at bounding box center [248, 335] width 10 height 10
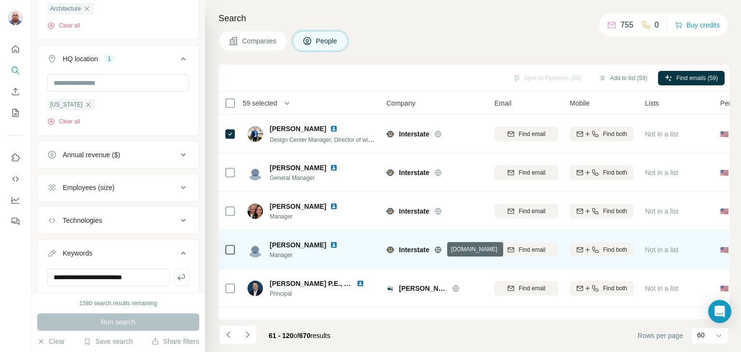
click at [439, 250] on icon at bounding box center [438, 250] width 8 height 8
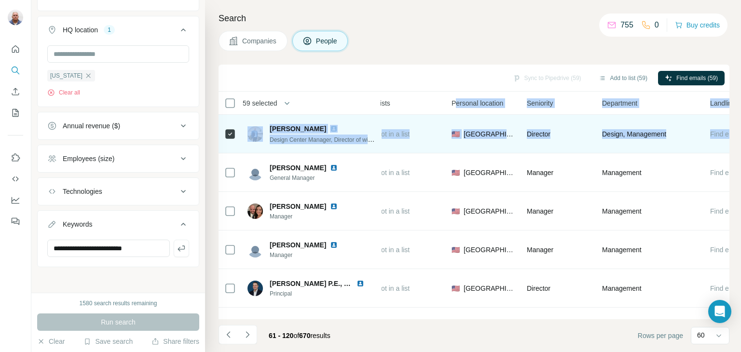
scroll to position [0, 324]
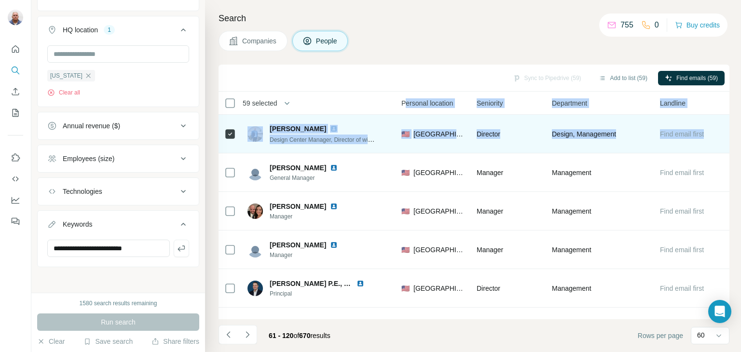
drag, startPoint x: 722, startPoint y: 107, endPoint x: 723, endPoint y: 118, distance: 11.6
click at [723, 118] on td "Find email first" at bounding box center [691, 134] width 75 height 39
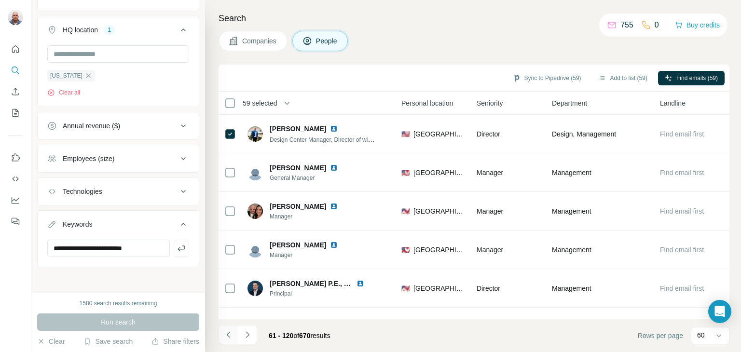
click at [226, 332] on icon "Navigate to previous page" at bounding box center [229, 335] width 10 height 10
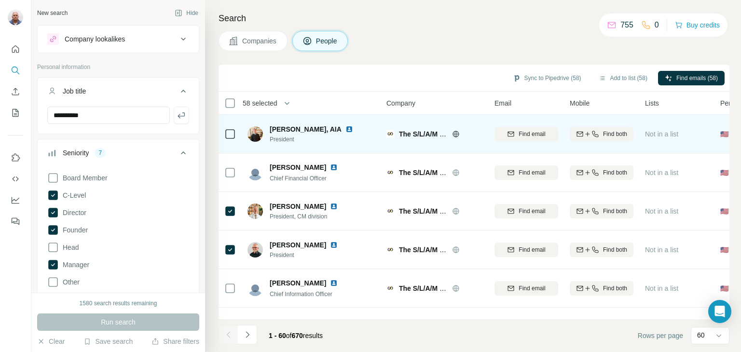
scroll to position [444, 0]
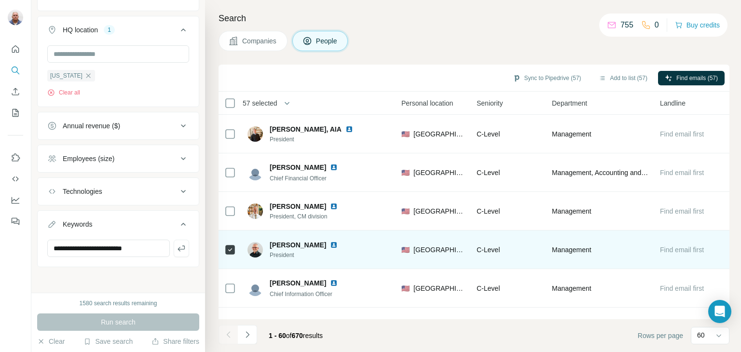
click at [232, 244] on icon at bounding box center [230, 250] width 12 height 12
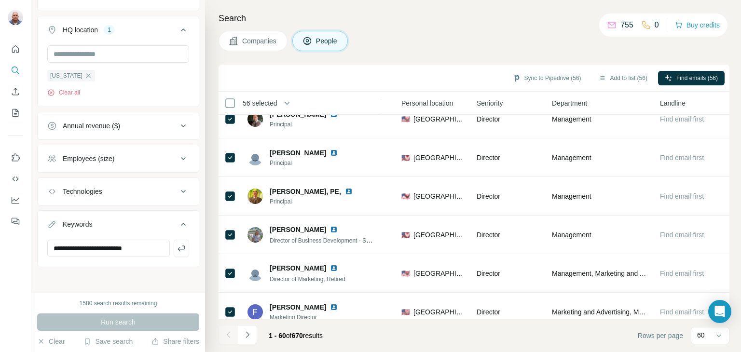
scroll to position [0, 324]
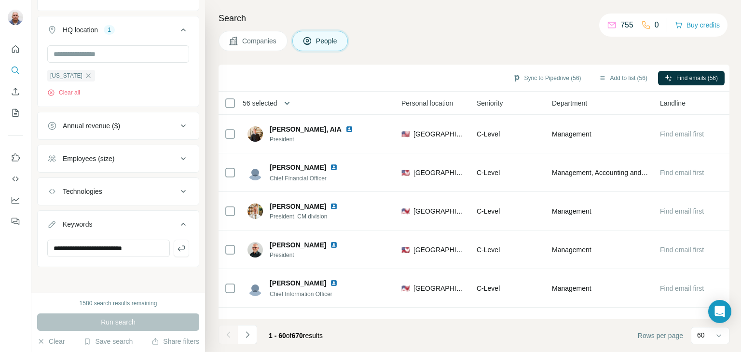
click at [289, 99] on icon "button" at bounding box center [287, 103] width 10 height 10
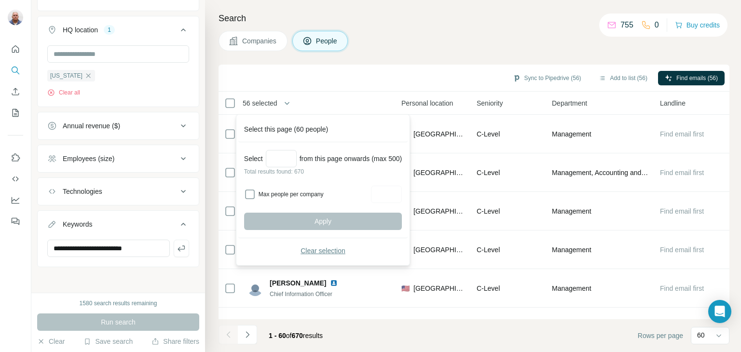
click at [330, 251] on span "Clear selection" at bounding box center [323, 251] width 45 height 10
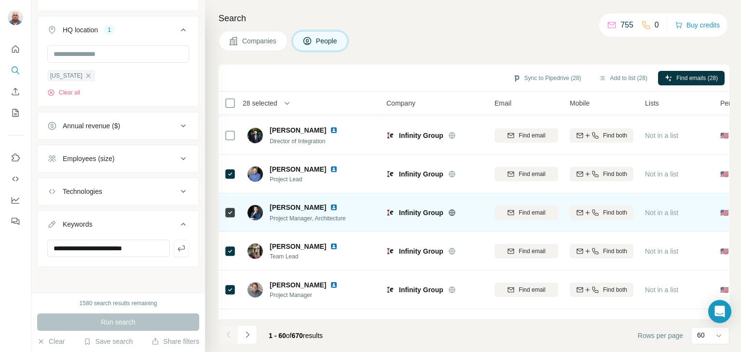
scroll to position [2116, 0]
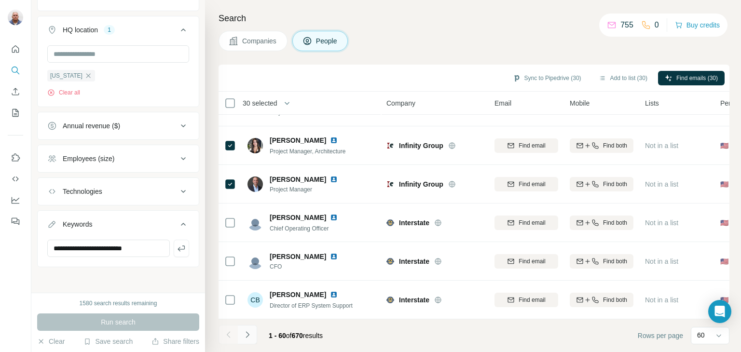
click at [249, 334] on icon "Navigate to next page" at bounding box center [248, 335] width 10 height 10
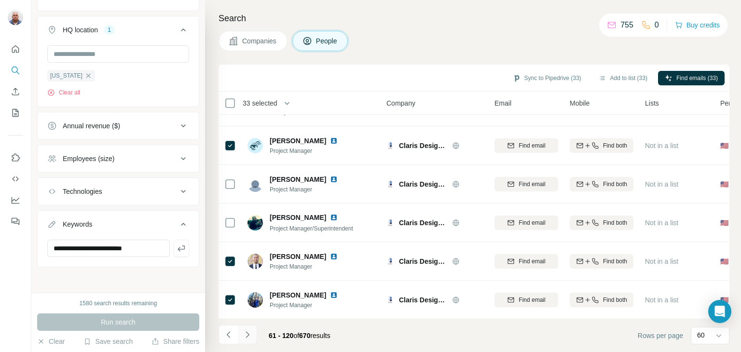
click at [247, 332] on icon "Navigate to next page" at bounding box center [247, 334] width 3 height 6
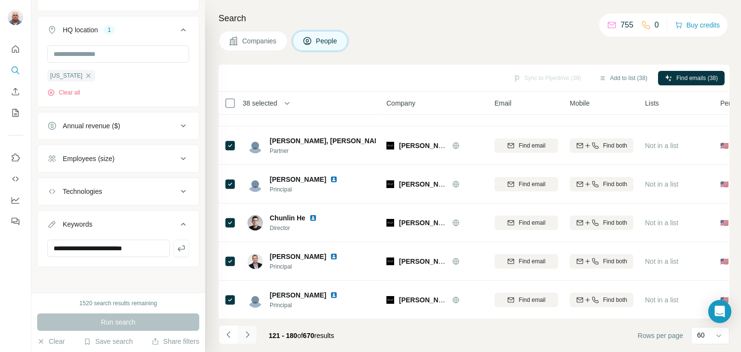
click at [245, 334] on icon "Navigate to next page" at bounding box center [248, 335] width 10 height 10
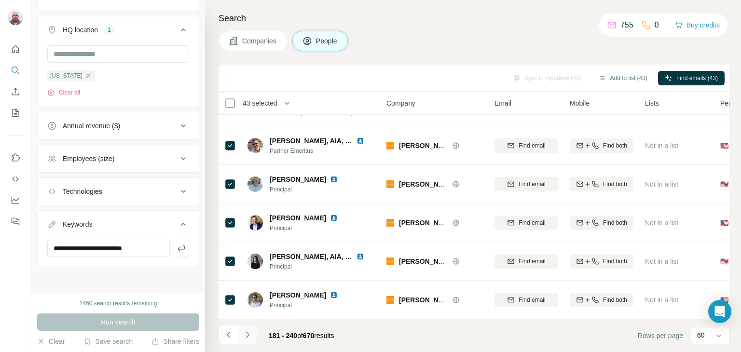
click at [247, 338] on icon "Navigate to next page" at bounding box center [248, 335] width 10 height 10
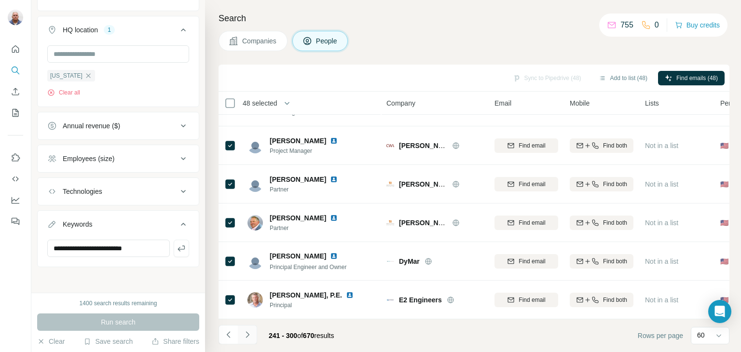
click at [248, 333] on icon "Navigate to next page" at bounding box center [247, 334] width 3 height 6
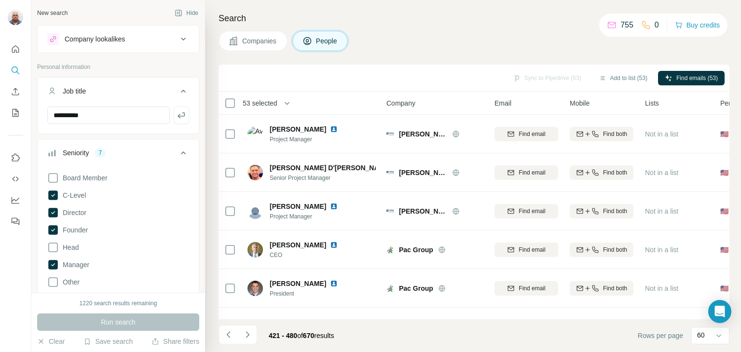
scroll to position [444, 0]
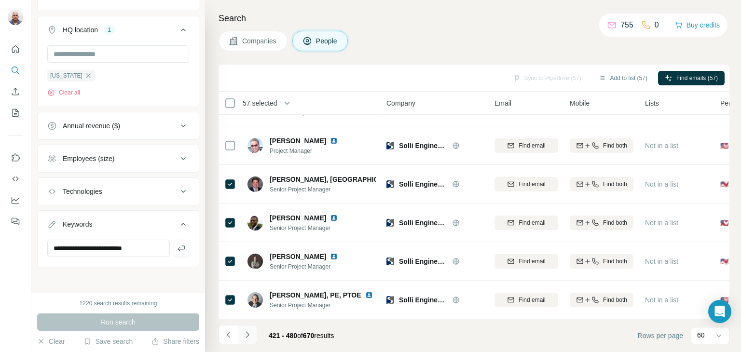
click at [248, 333] on icon "Navigate to next page" at bounding box center [248, 335] width 10 height 10
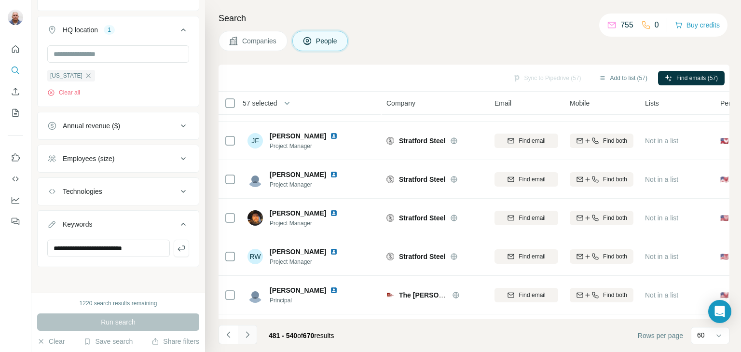
scroll to position [2116, 0]
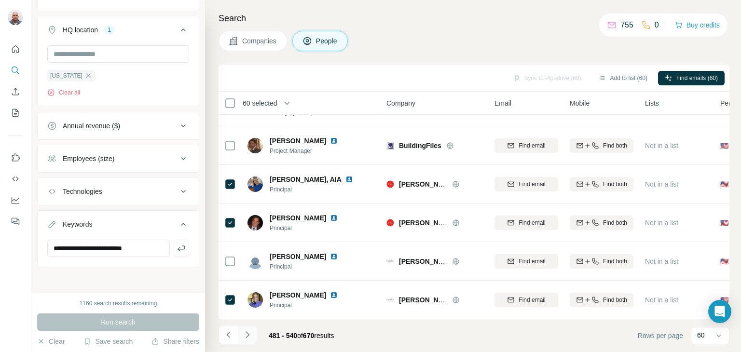
click at [248, 334] on icon "Navigate to next page" at bounding box center [247, 334] width 3 height 6
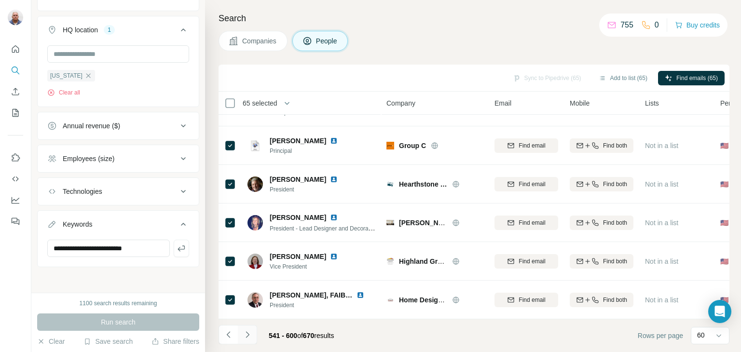
click at [245, 337] on icon "Navigate to next page" at bounding box center [248, 335] width 10 height 10
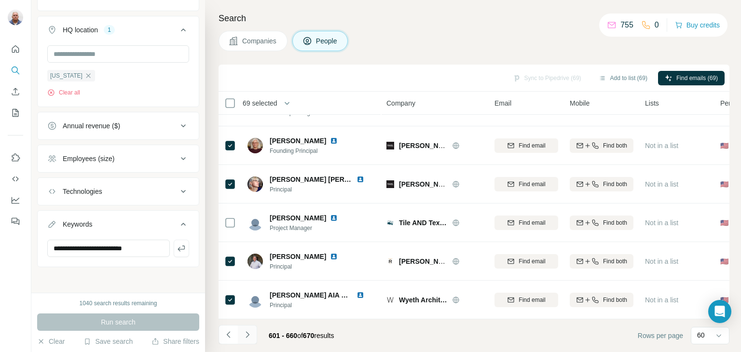
click at [248, 333] on icon "Navigate to next page" at bounding box center [247, 334] width 3 height 6
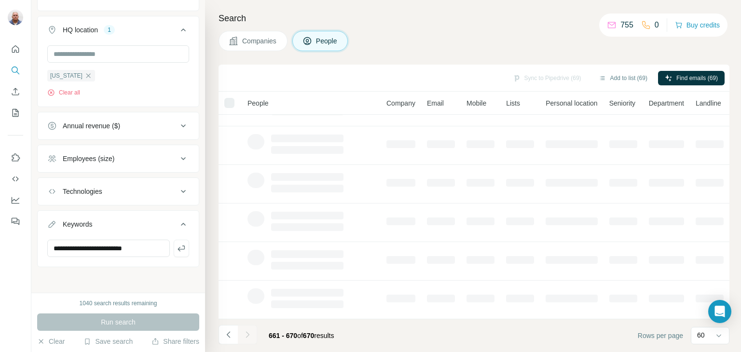
scroll to position [186, 0]
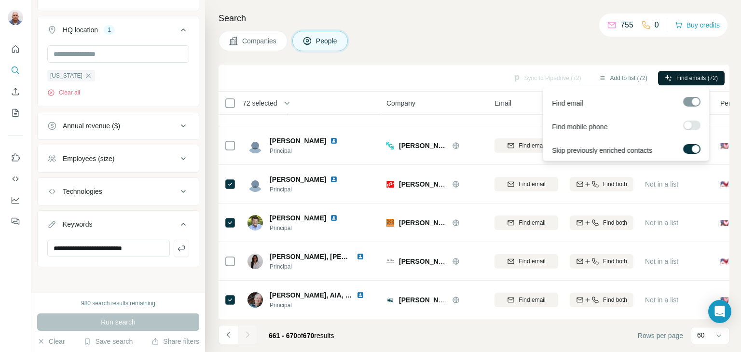
click at [685, 77] on span "Find emails (72)" at bounding box center [696, 78] width 41 height 9
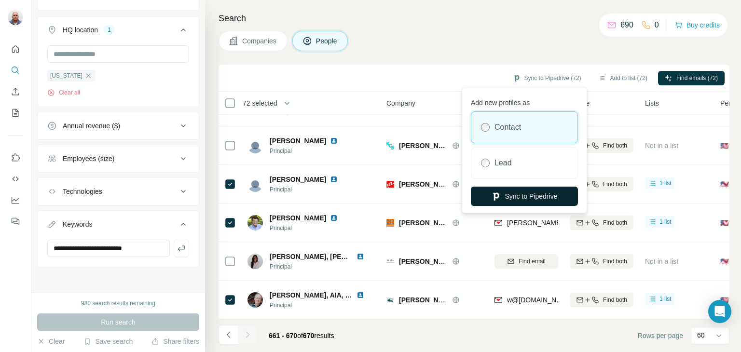
click at [535, 195] on button "Sync to Pipedrive" at bounding box center [524, 196] width 107 height 19
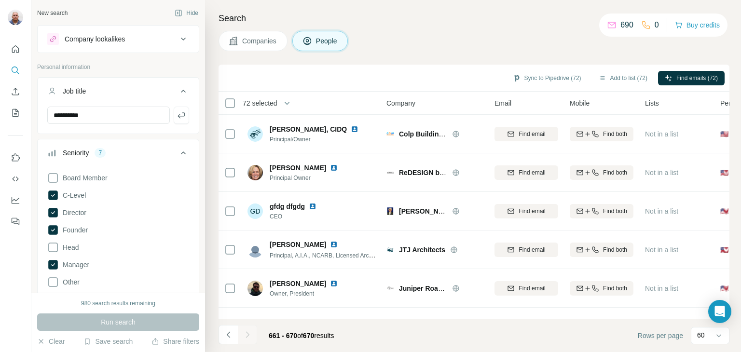
scroll to position [444, 0]
